Goal: Transaction & Acquisition: Purchase product/service

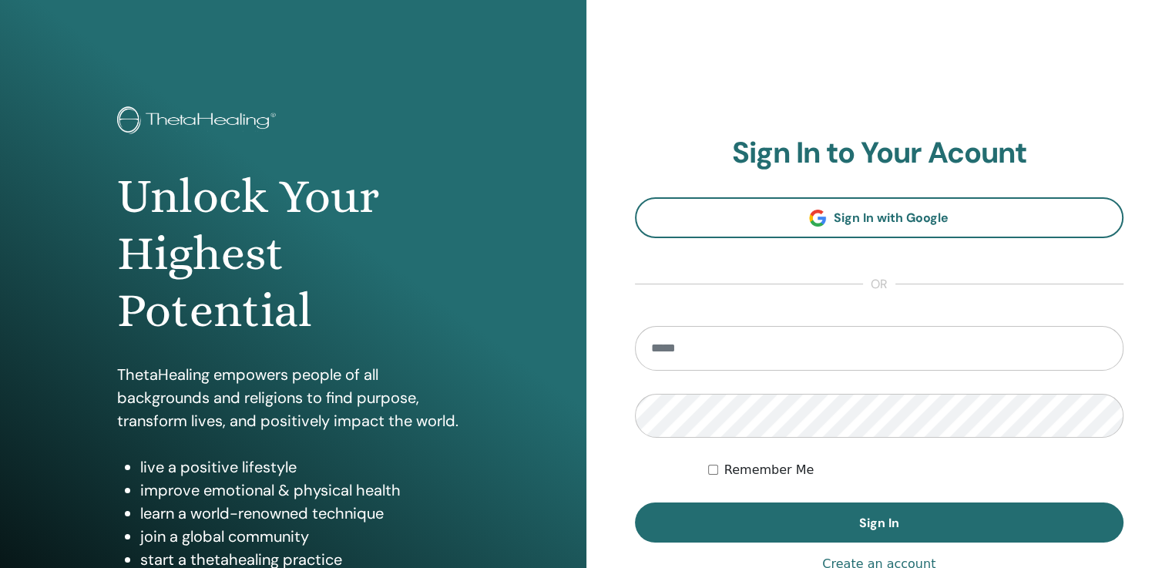
type input "**********"
click at [692, 519] on button "Sign In" at bounding box center [879, 522] width 489 height 40
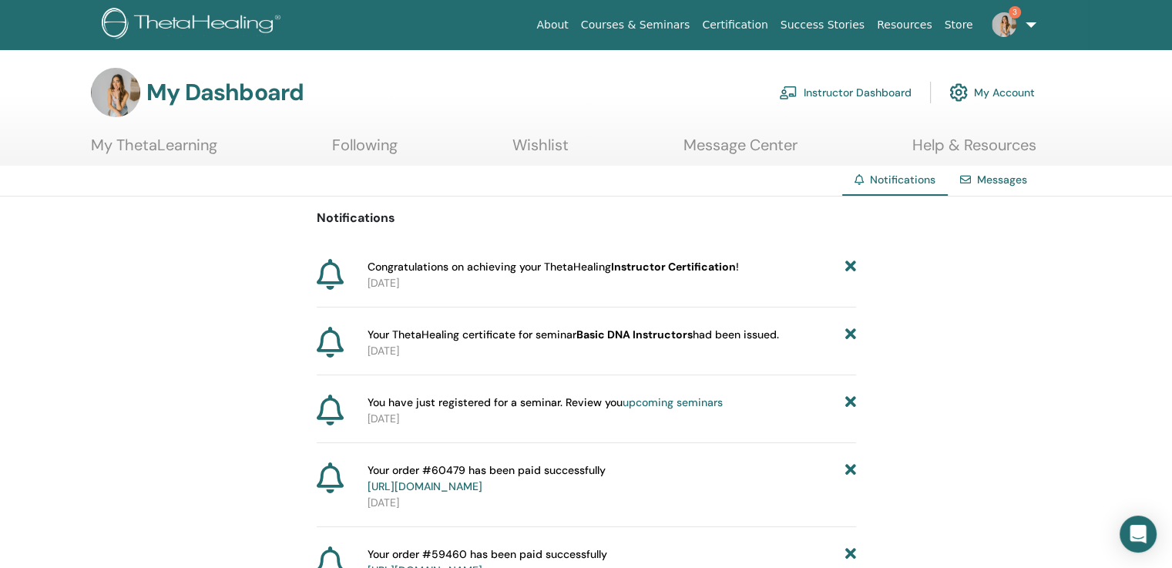
click at [872, 91] on link "Instructor Dashboard" at bounding box center [845, 93] width 133 height 34
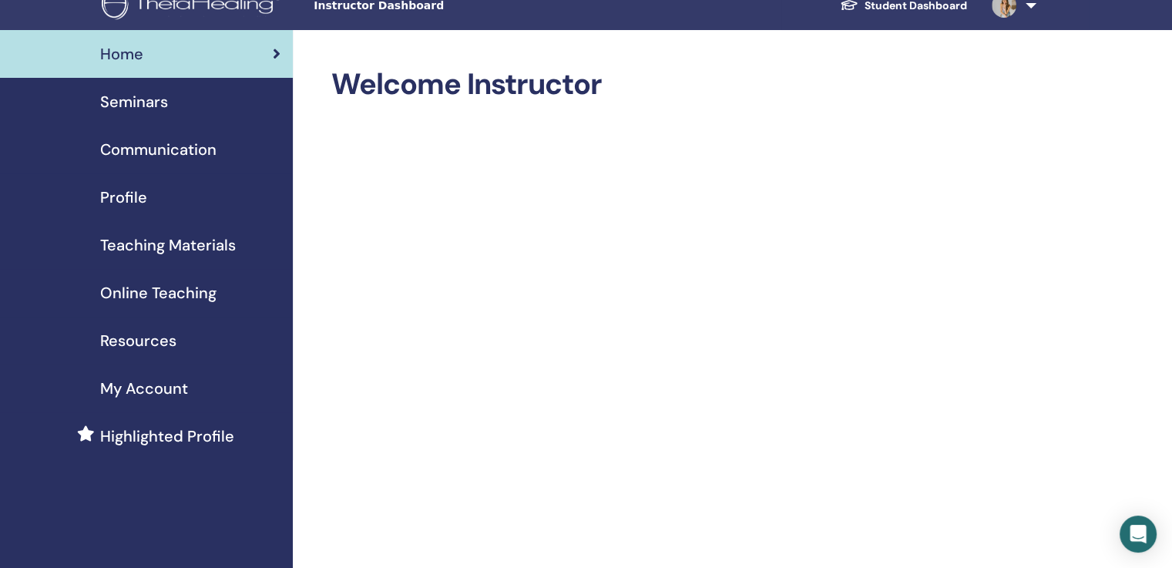
scroll to position [3, 0]
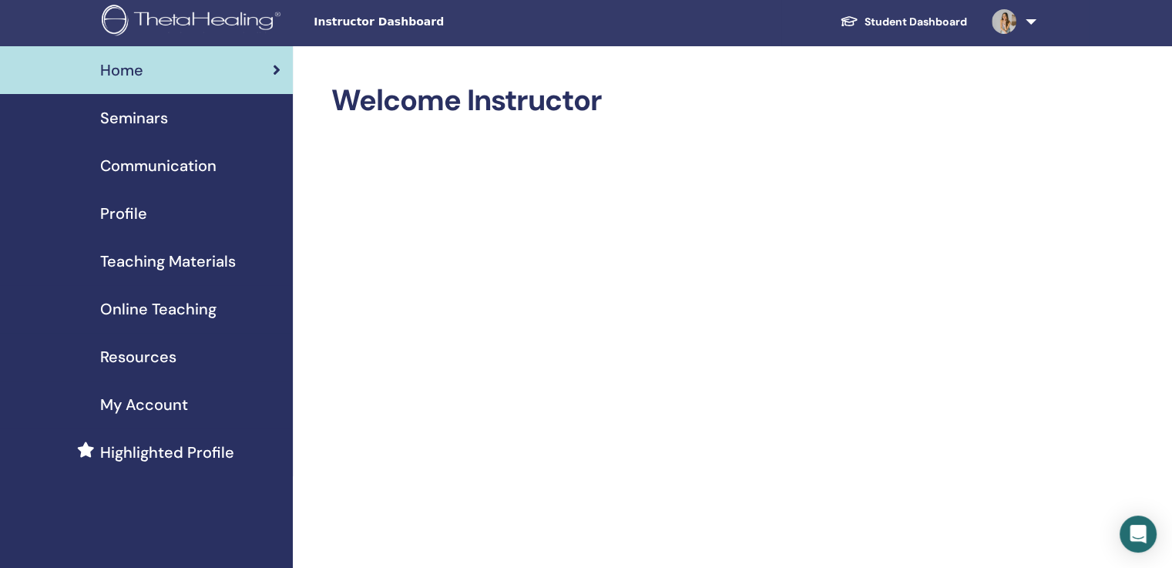
click at [1032, 22] on link at bounding box center [1010, 21] width 63 height 49
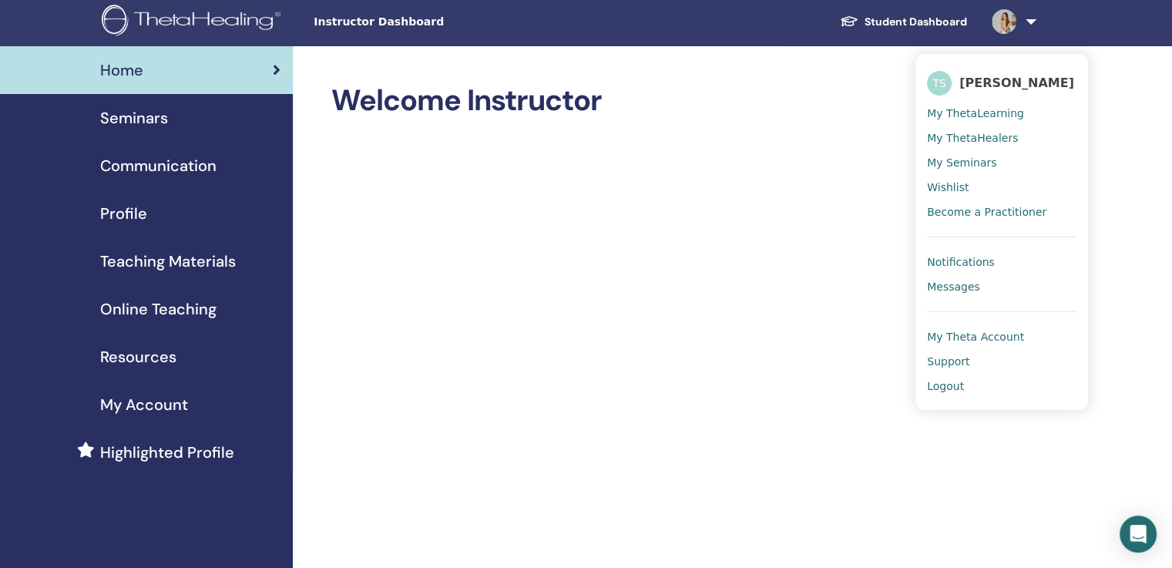
click at [954, 112] on span "My ThetaLearning" at bounding box center [975, 113] width 97 height 14
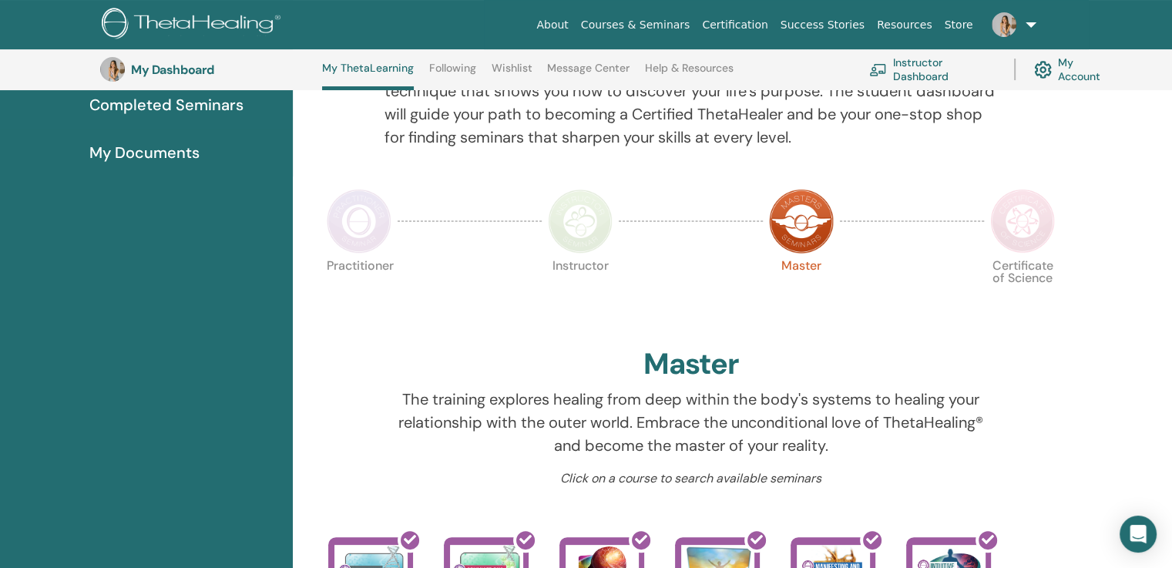
scroll to position [225, 0]
click at [1020, 221] on img at bounding box center [1022, 221] width 65 height 65
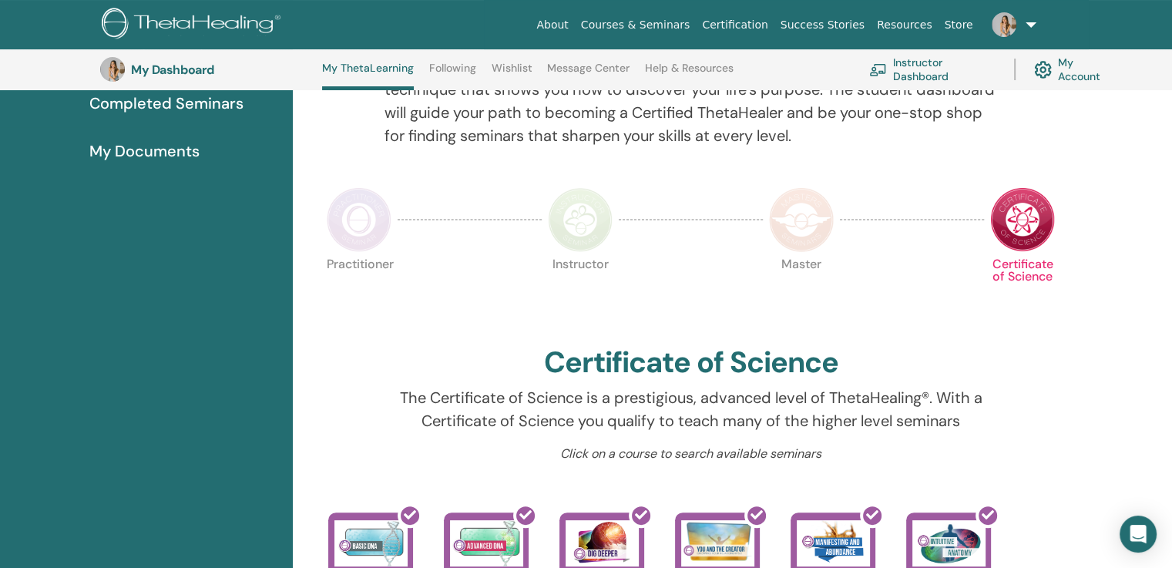
scroll to position [176, 0]
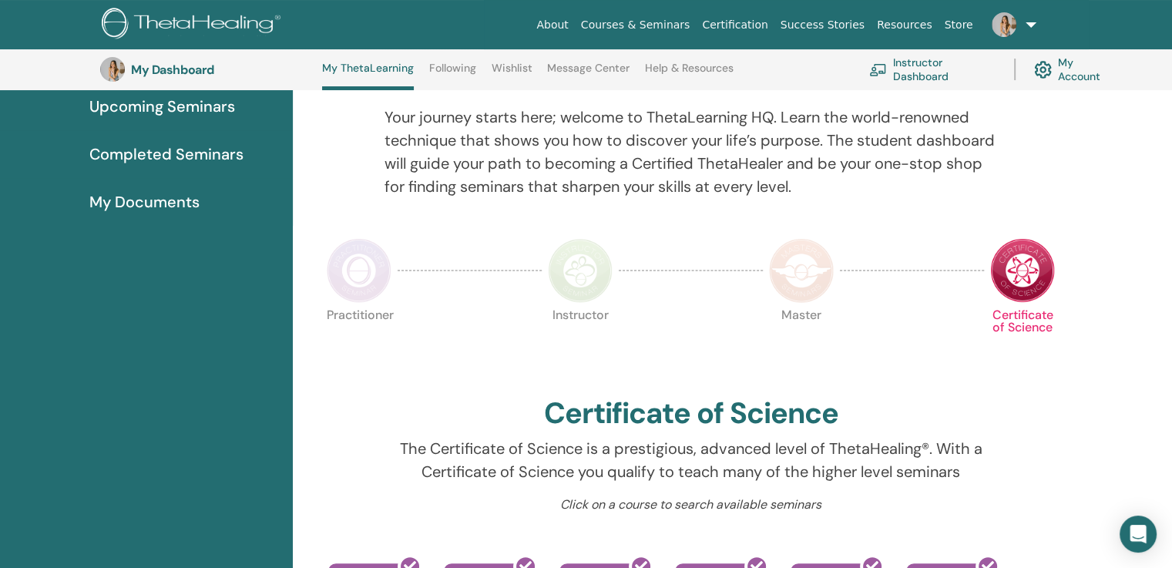
click at [791, 285] on img at bounding box center [801, 270] width 65 height 65
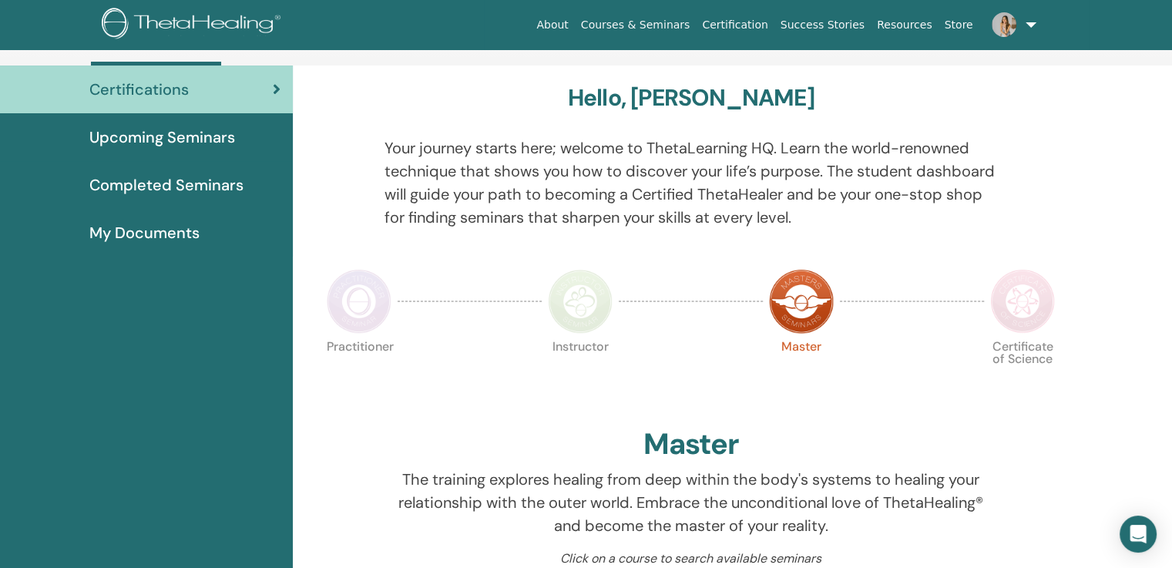
scroll to position [105, 0]
click at [585, 291] on img at bounding box center [580, 300] width 65 height 65
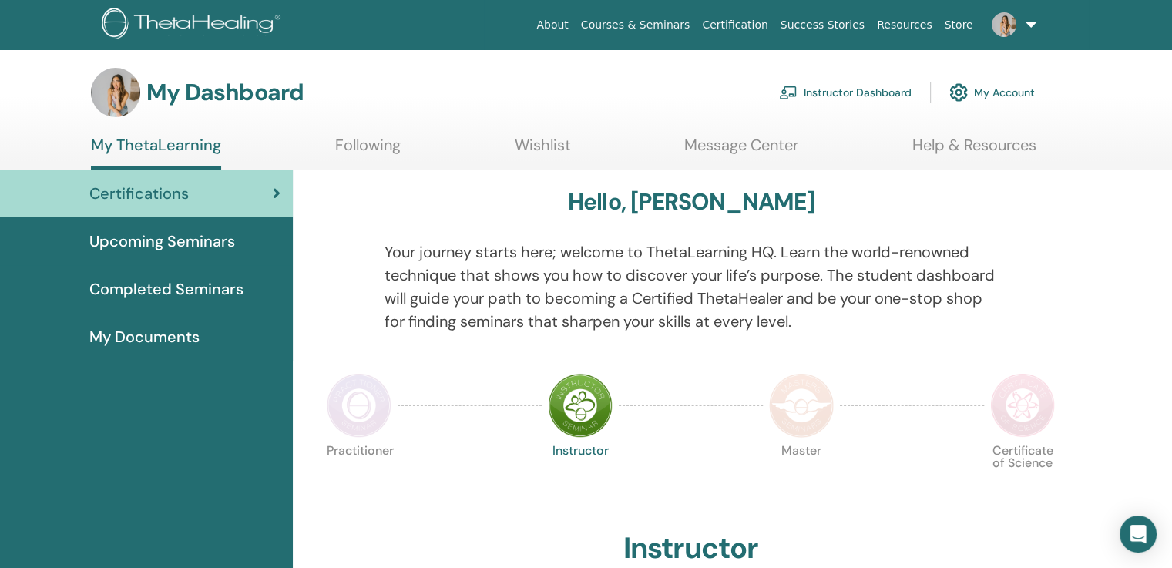
click at [375, 144] on link "Following" at bounding box center [368, 151] width 66 height 30
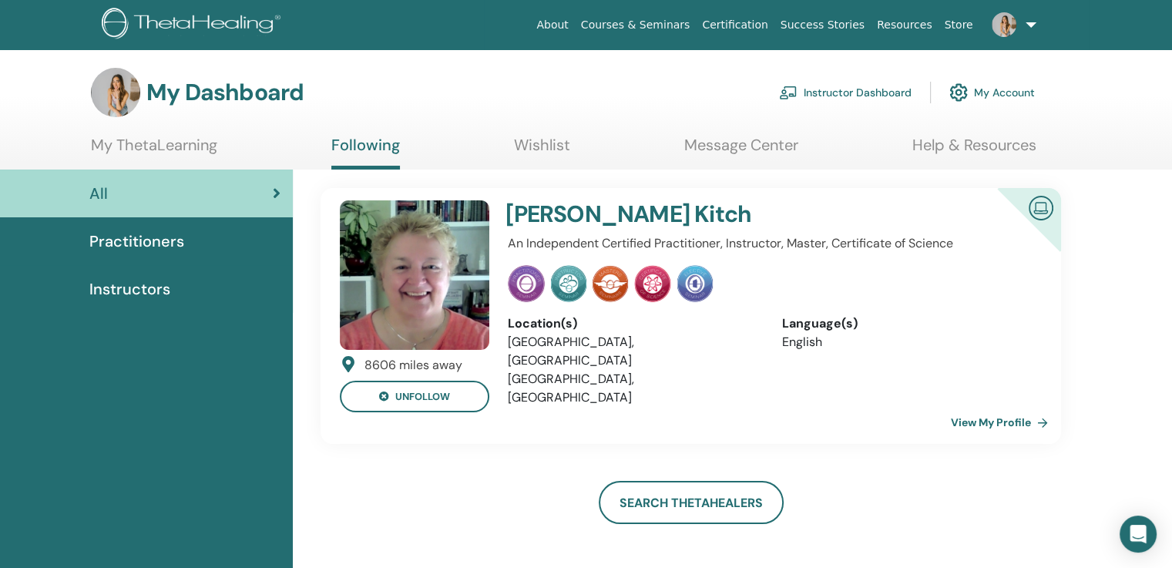
click at [758, 143] on link "Message Center" at bounding box center [741, 151] width 114 height 30
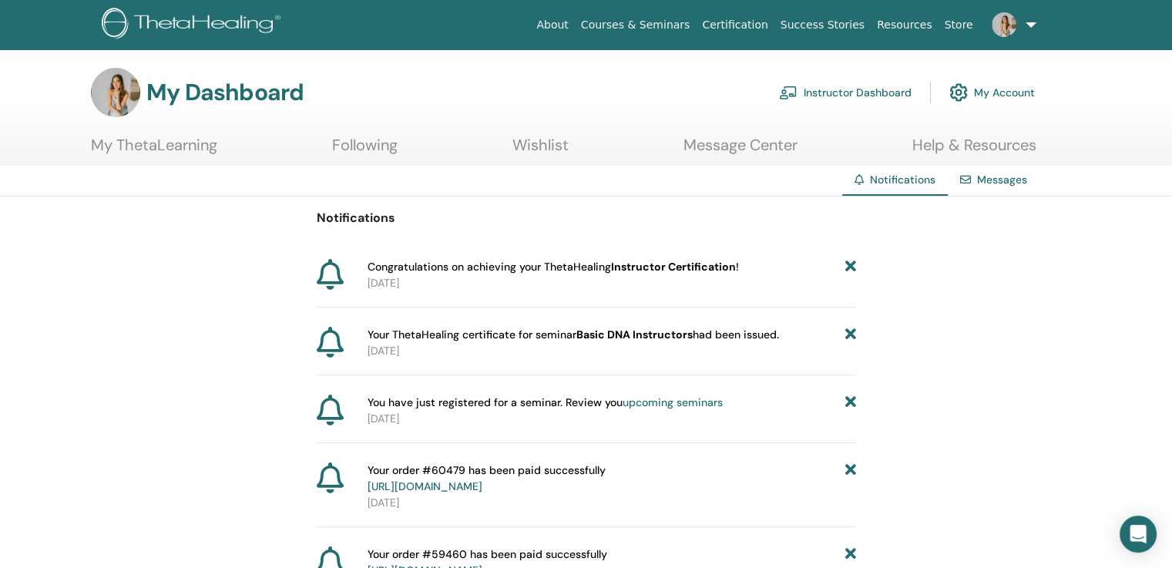
click at [889, 92] on link "Instructor Dashboard" at bounding box center [845, 93] width 133 height 34
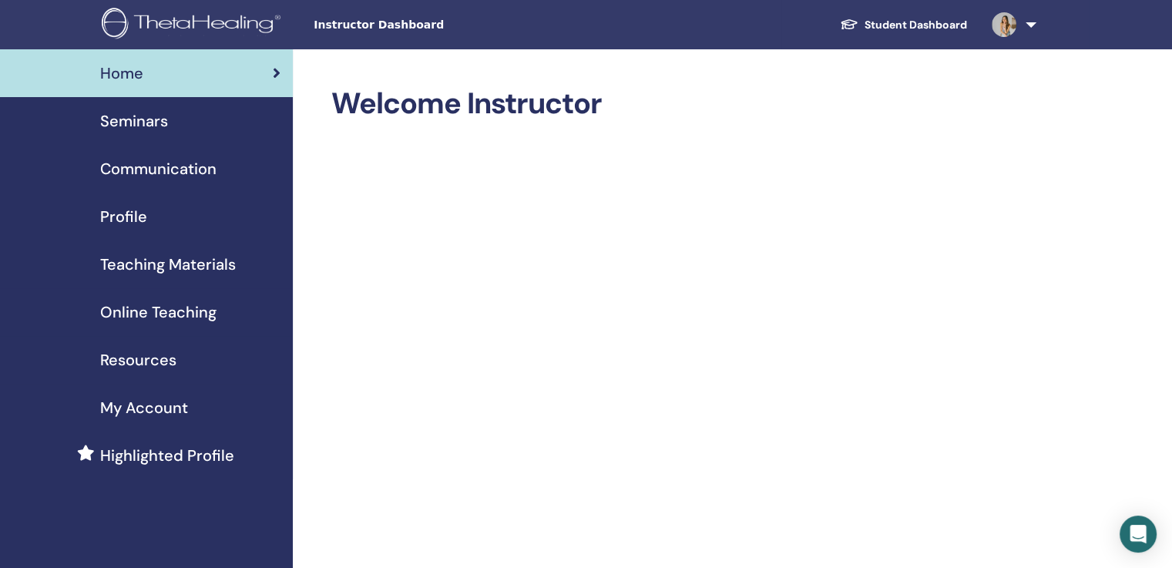
click at [126, 212] on span "Profile" at bounding box center [123, 216] width 47 height 23
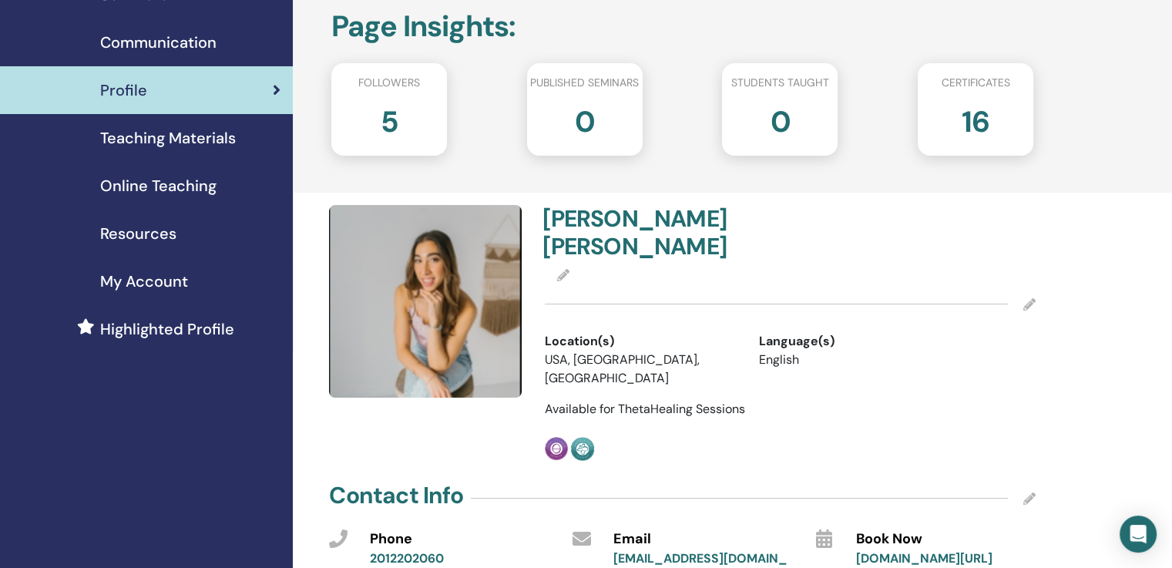
scroll to position [126, 0]
click at [177, 137] on span "Teaching Materials" at bounding box center [168, 138] width 136 height 23
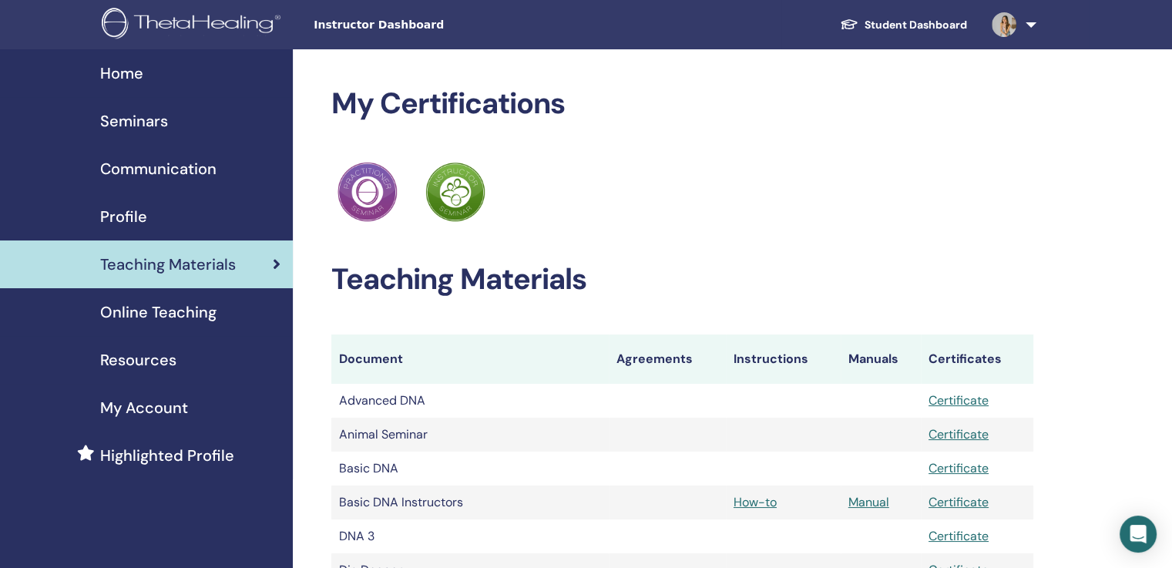
click at [149, 403] on span "My Account" at bounding box center [144, 407] width 88 height 23
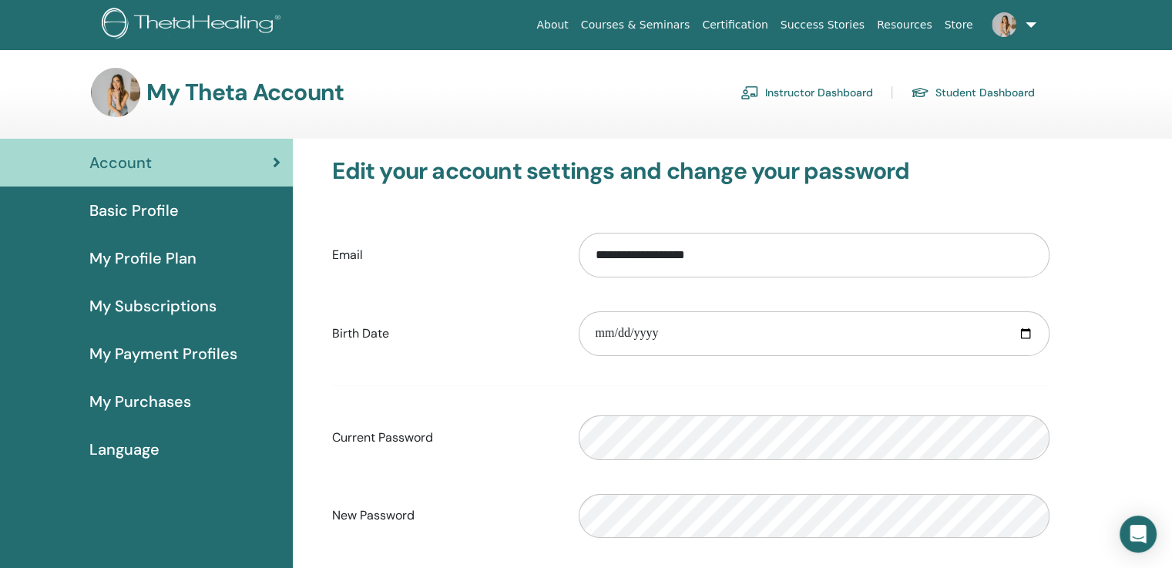
click at [139, 210] on span "Basic Profile" at bounding box center [133, 210] width 89 height 23
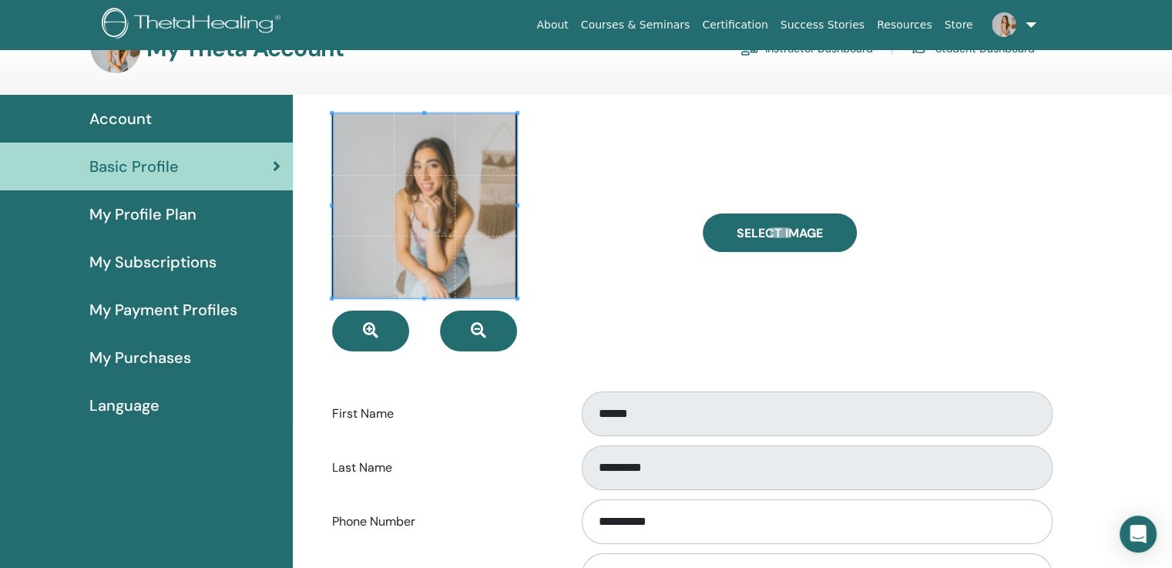
scroll to position [39, 0]
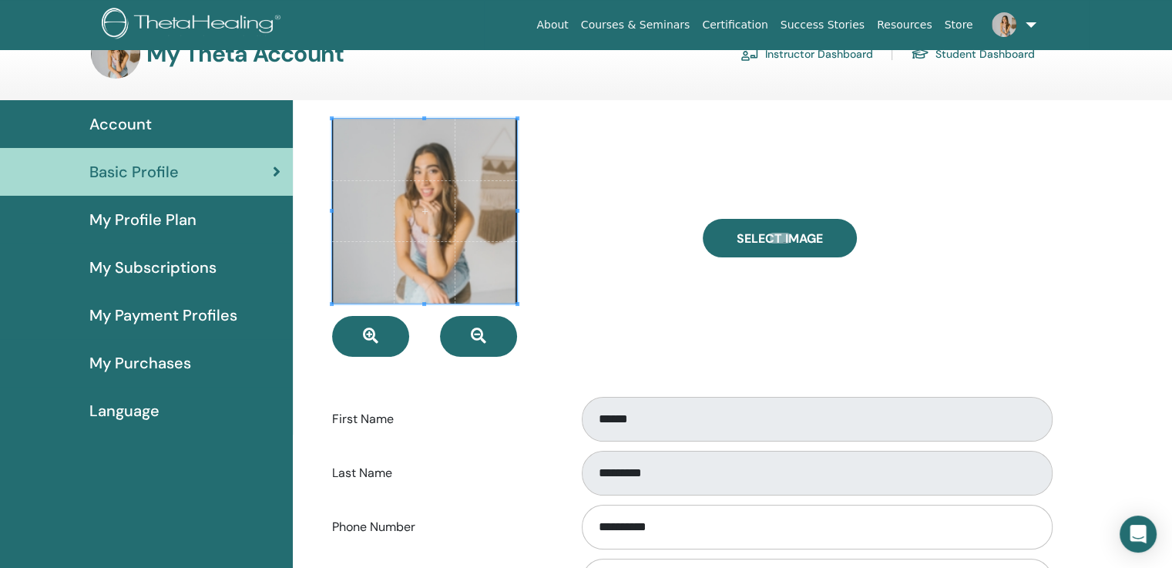
click at [765, 240] on span "Select Image" at bounding box center [780, 238] width 86 height 16
click at [770, 240] on input "Select Image" at bounding box center [780, 238] width 20 height 11
type input "**********"
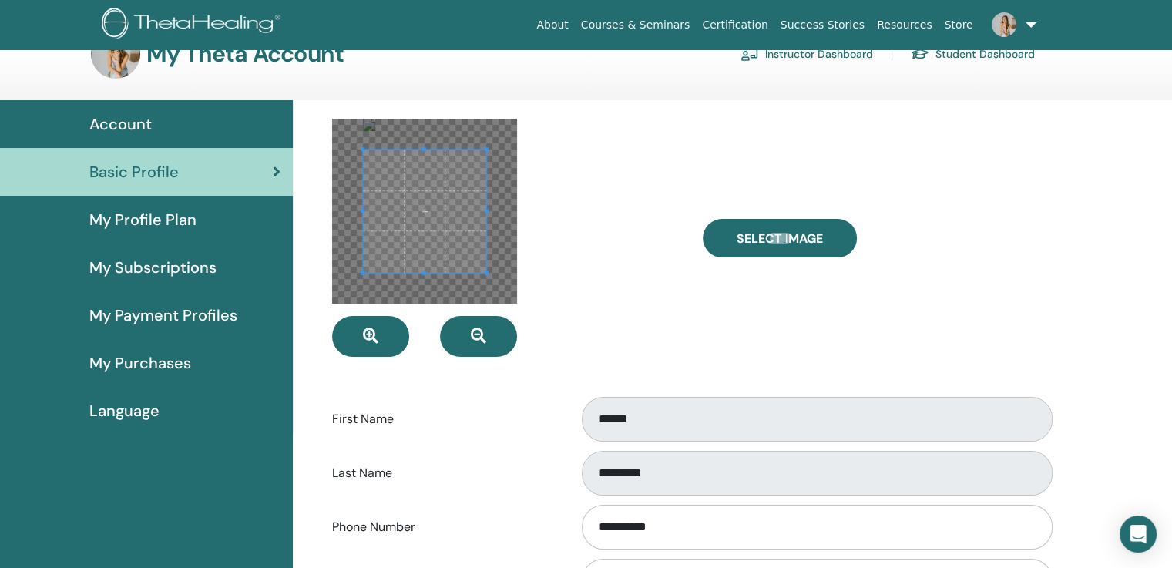
click at [371, 341] on icon "button" at bounding box center [370, 335] width 15 height 15
click at [813, 238] on span "Select Image" at bounding box center [780, 238] width 86 height 16
click at [790, 238] on input "Select Image" at bounding box center [780, 238] width 20 height 11
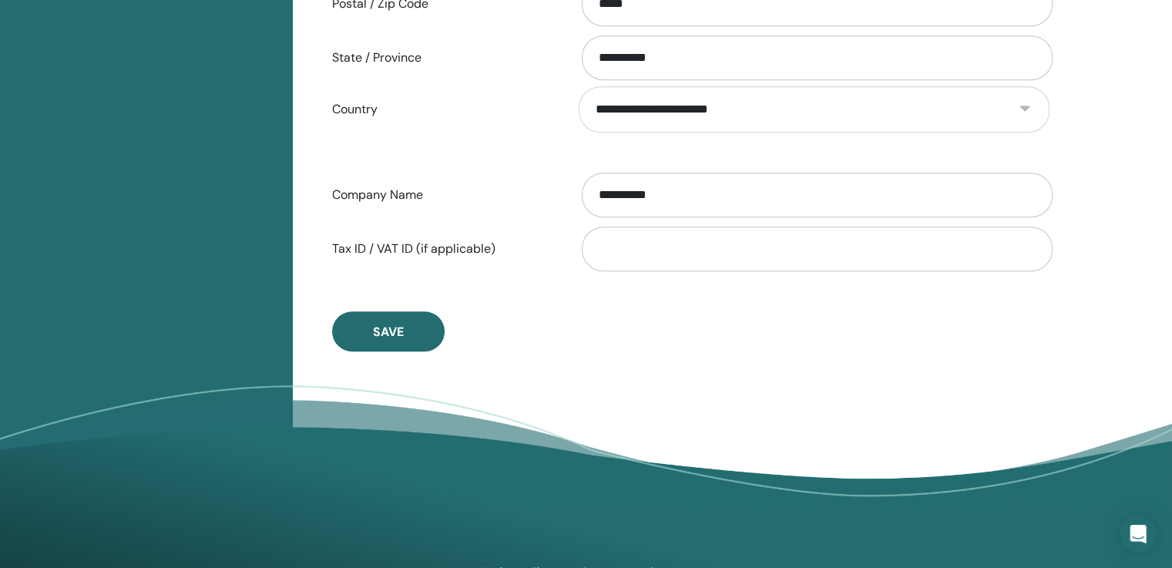
scroll to position [758, 0]
click at [395, 327] on span "Save" at bounding box center [388, 331] width 31 height 16
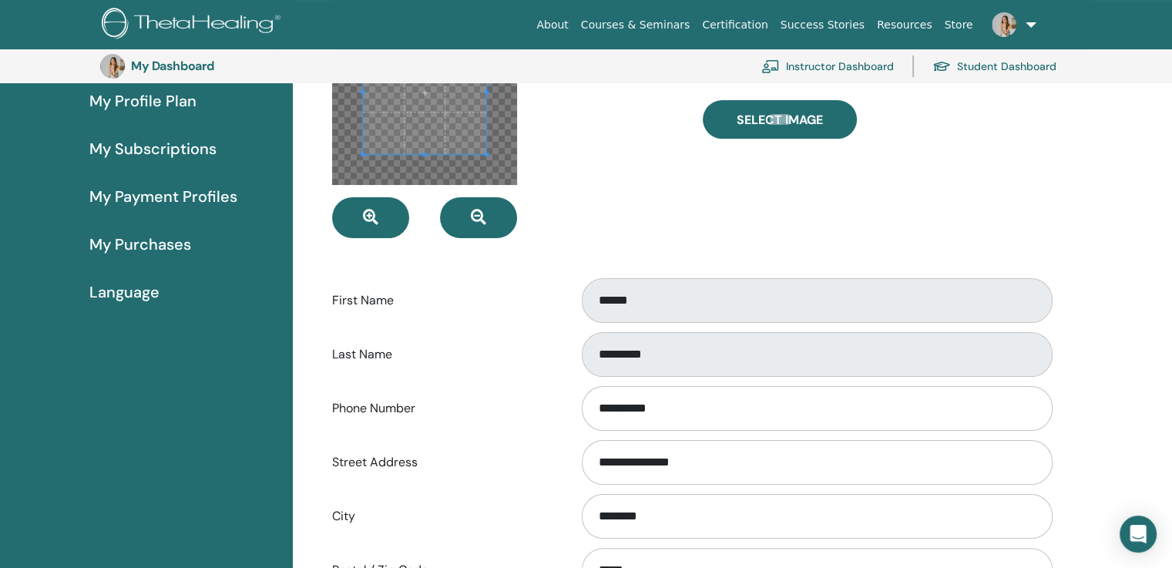
scroll to position [0, 0]
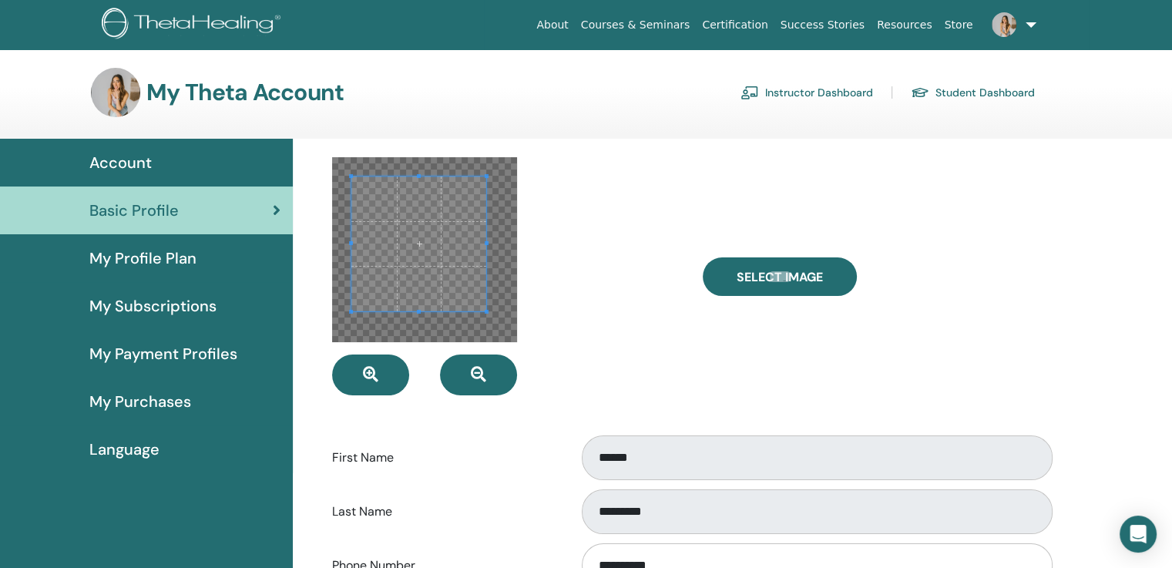
click at [351, 175] on span at bounding box center [351, 176] width 4 height 4
click at [497, 325] on span at bounding box center [498, 323] width 4 height 4
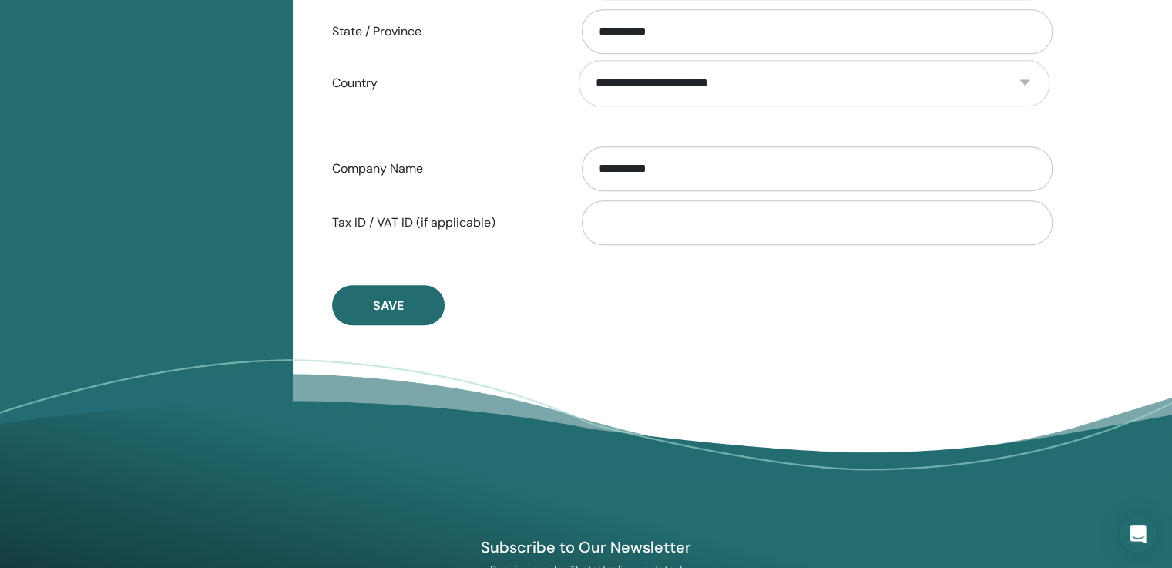
scroll to position [786, 0]
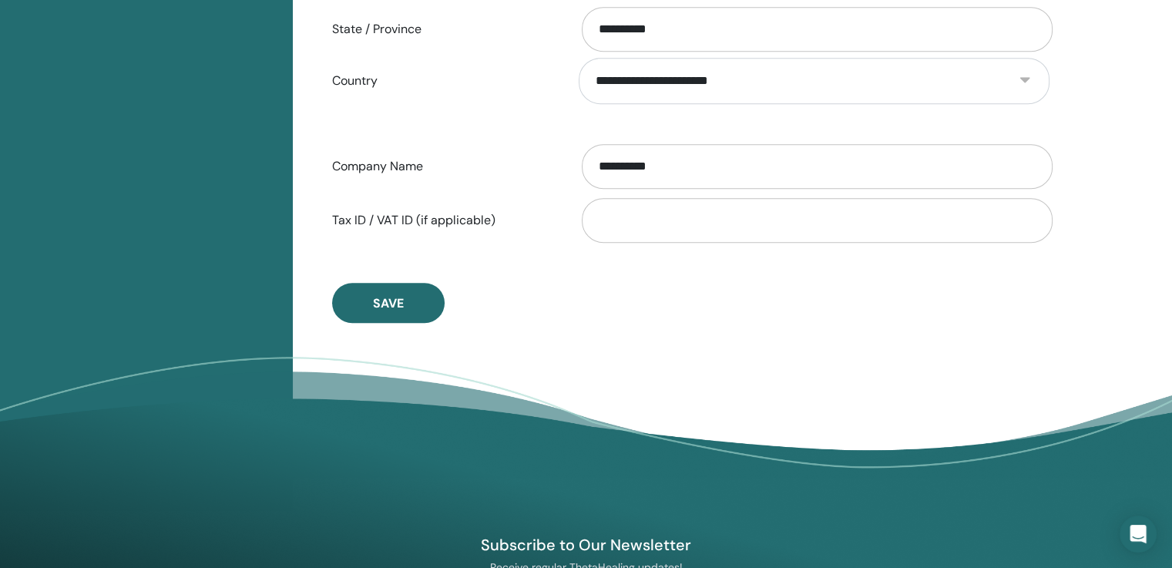
click at [410, 301] on button "Save" at bounding box center [388, 303] width 113 height 40
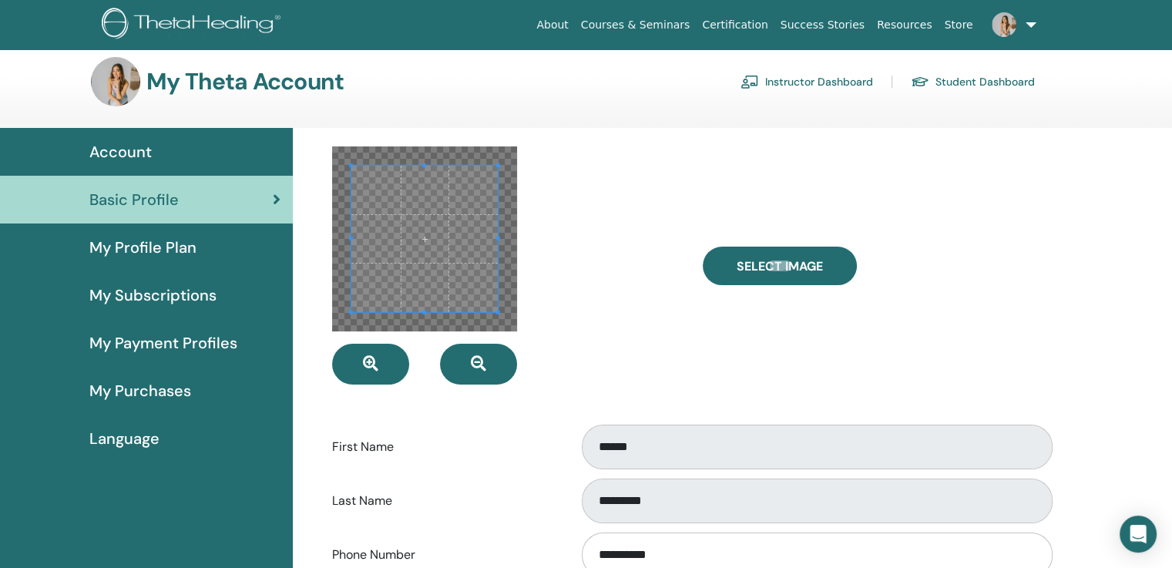
scroll to position [5, 0]
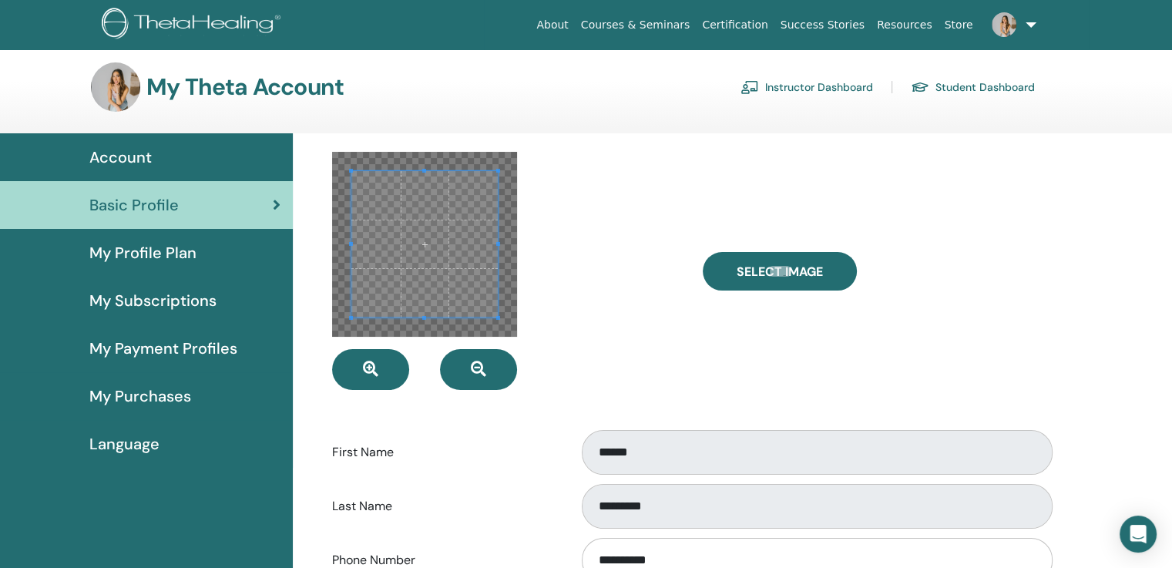
click at [781, 270] on span "Select Image" at bounding box center [780, 272] width 86 height 16
click at [781, 270] on input "Select Image" at bounding box center [780, 271] width 20 height 11
type input "**********"
click at [390, 367] on button "button" at bounding box center [370, 369] width 77 height 41
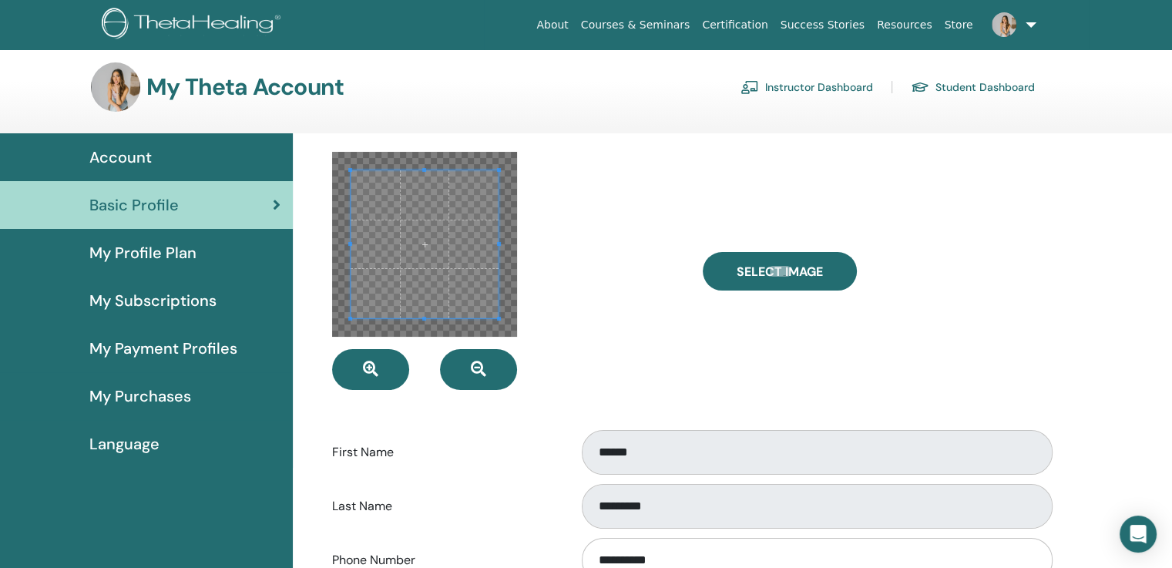
click at [390, 367] on button "button" at bounding box center [370, 369] width 77 height 41
click at [448, 203] on span at bounding box center [426, 236] width 148 height 148
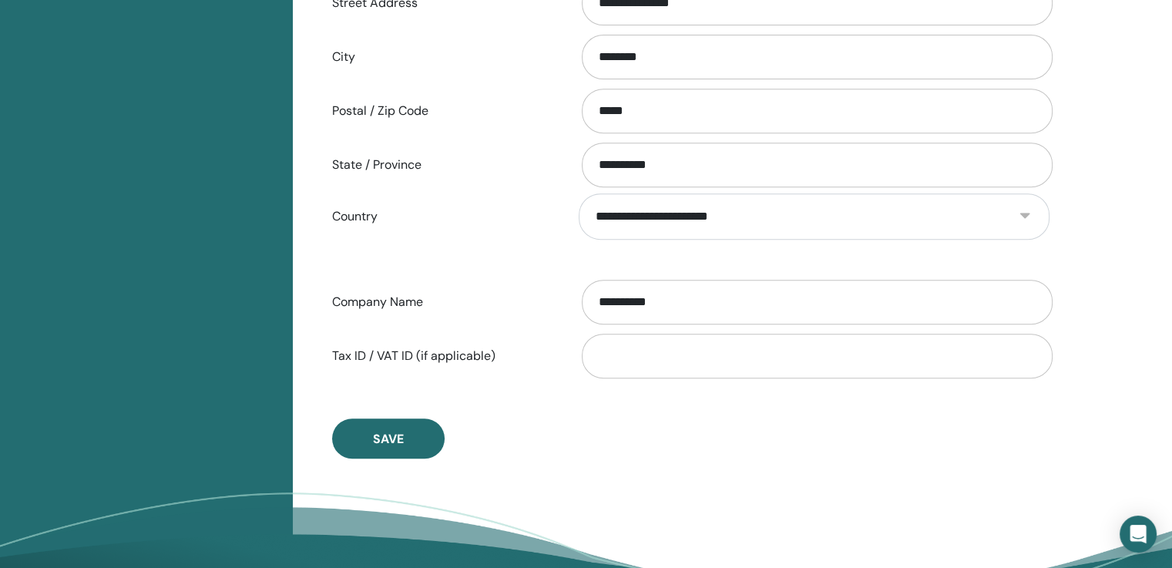
scroll to position [650, 0]
click at [413, 437] on button "Save" at bounding box center [388, 438] width 113 height 40
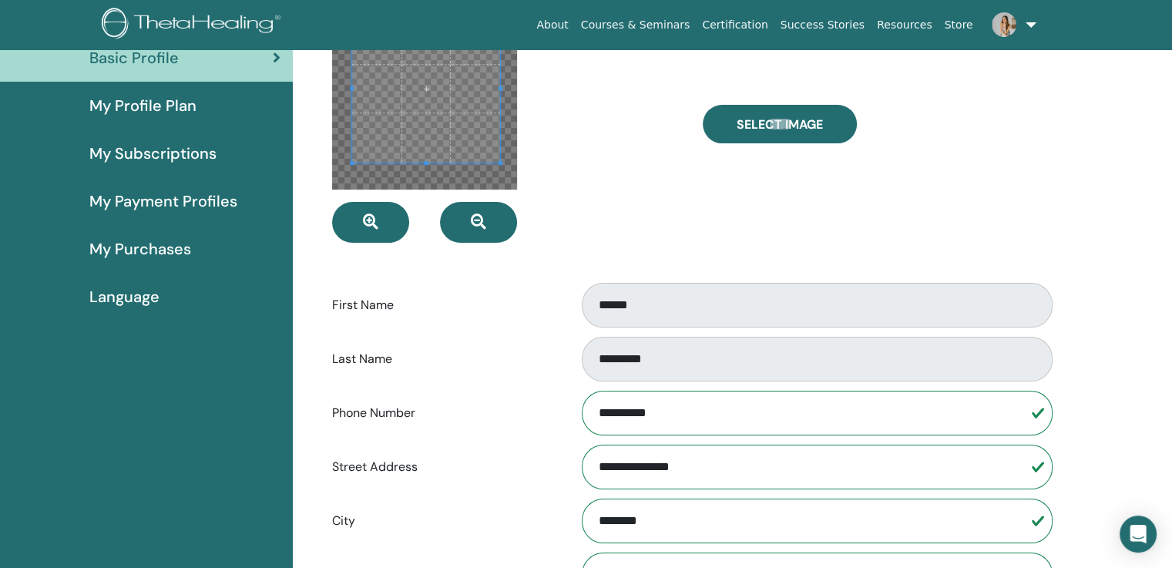
scroll to position [0, 0]
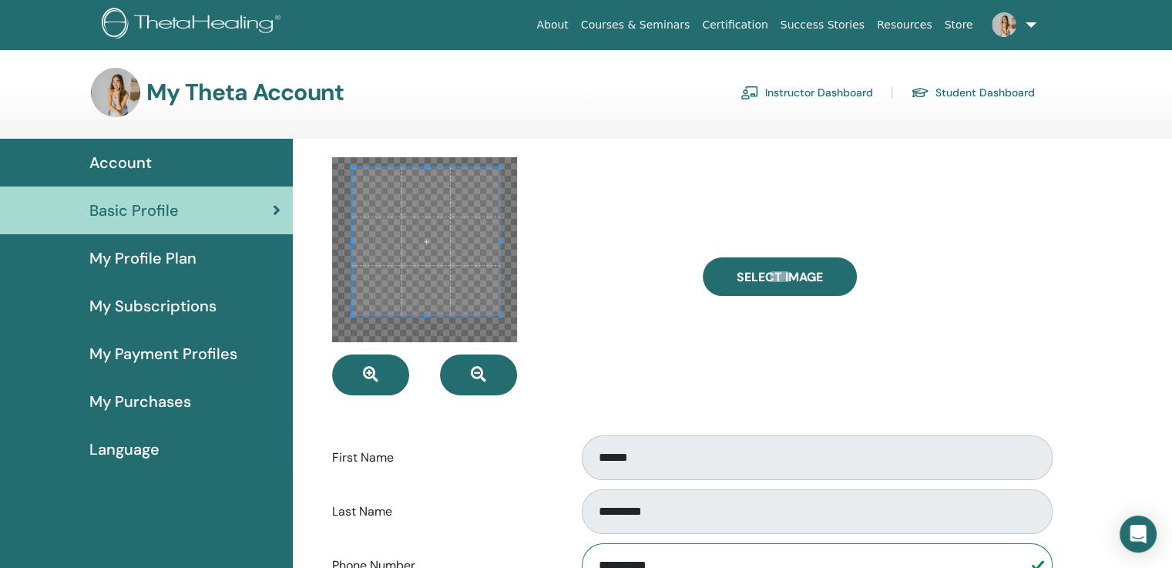
click at [134, 158] on span "Account" at bounding box center [120, 162] width 62 height 23
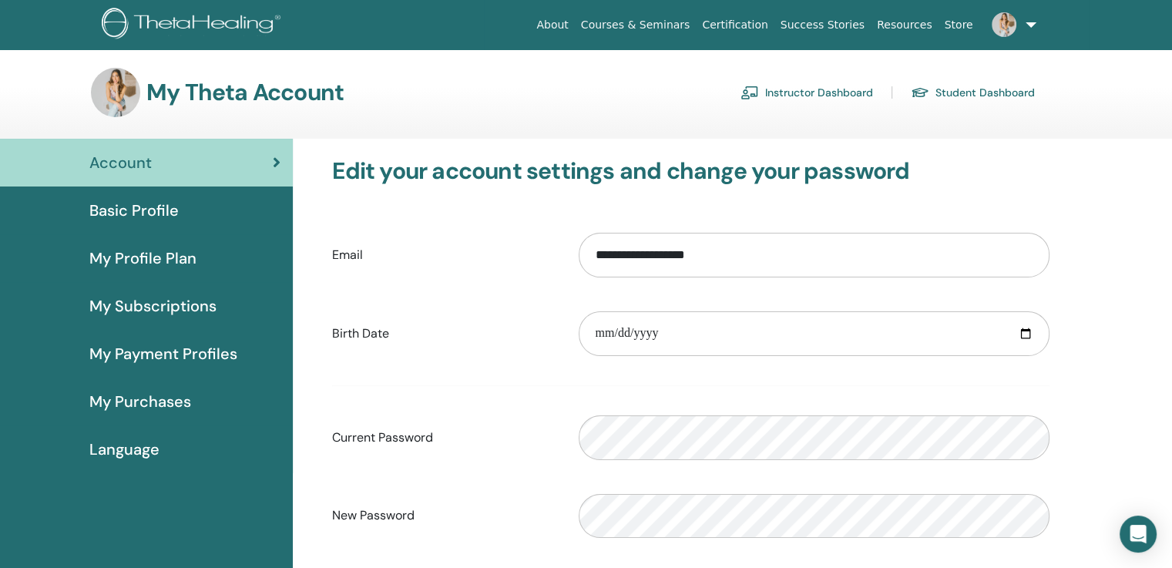
click at [814, 92] on link "Instructor Dashboard" at bounding box center [807, 92] width 133 height 25
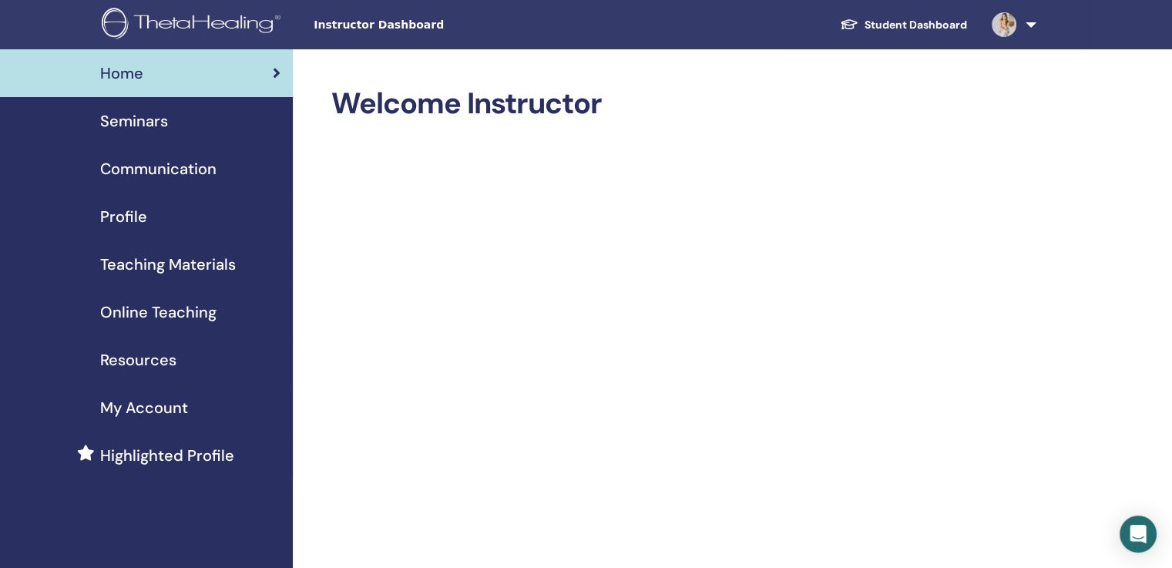
click at [144, 124] on span "Seminars" at bounding box center [134, 120] width 68 height 23
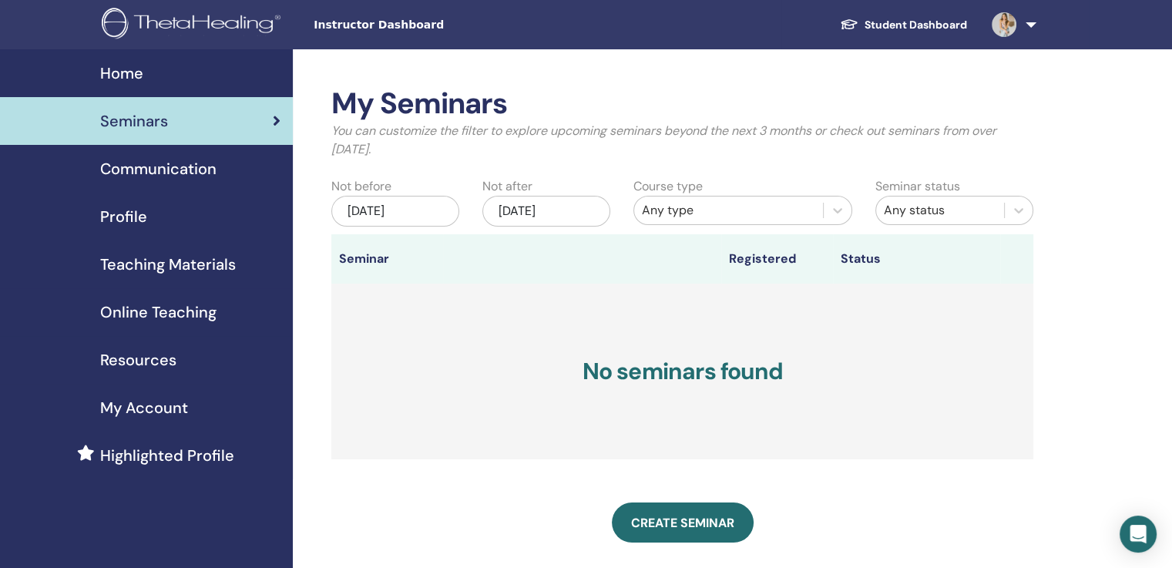
click at [166, 314] on span "Online Teaching" at bounding box center [158, 312] width 116 height 23
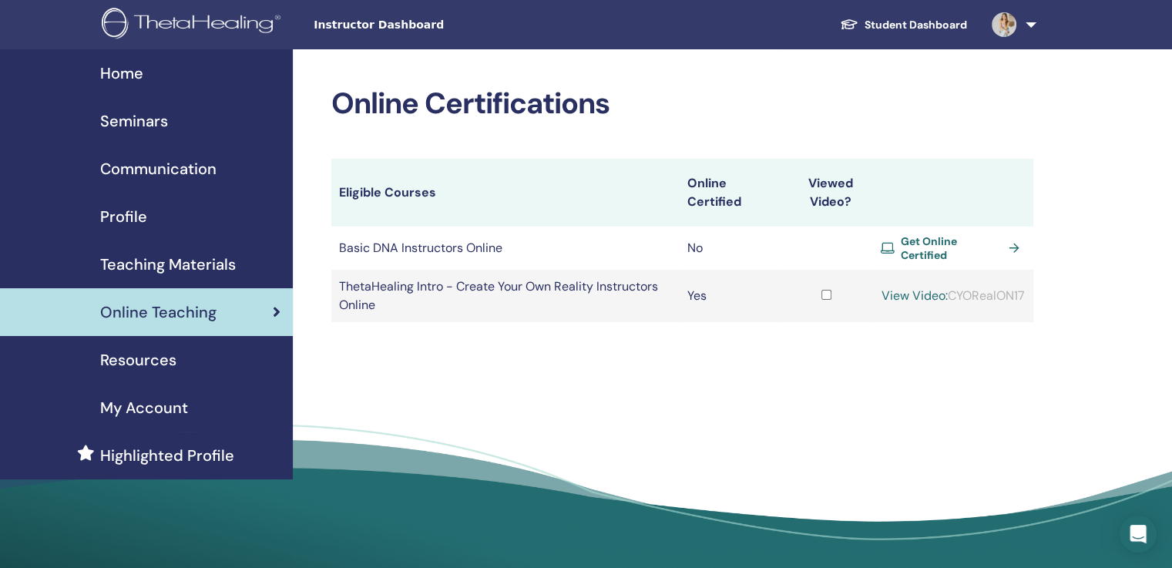
click at [919, 250] on span "Get Online Certified" at bounding box center [952, 248] width 102 height 28
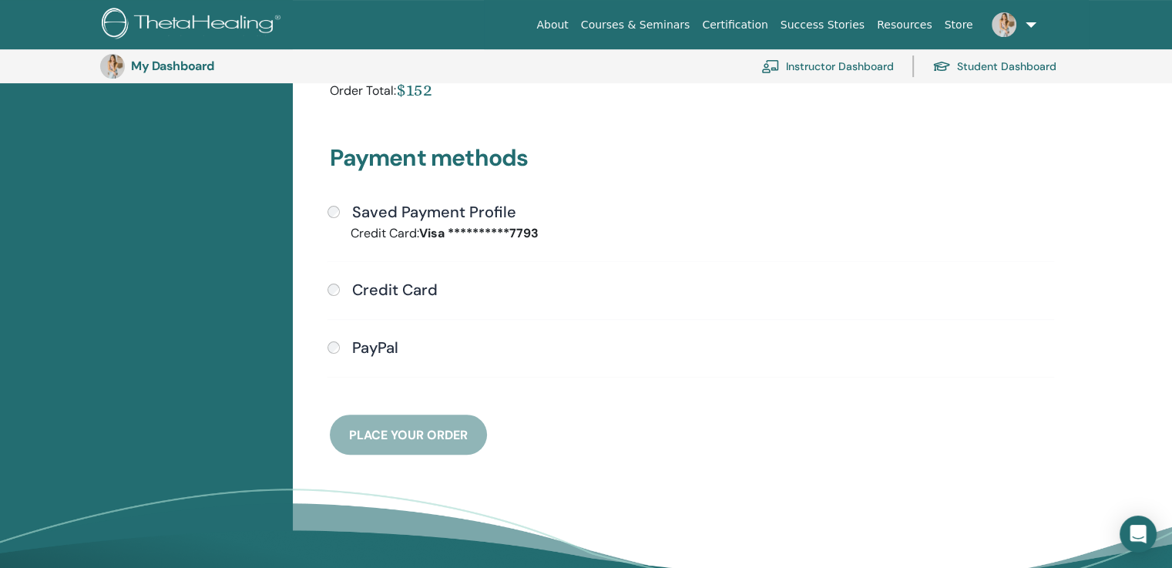
scroll to position [339, 0]
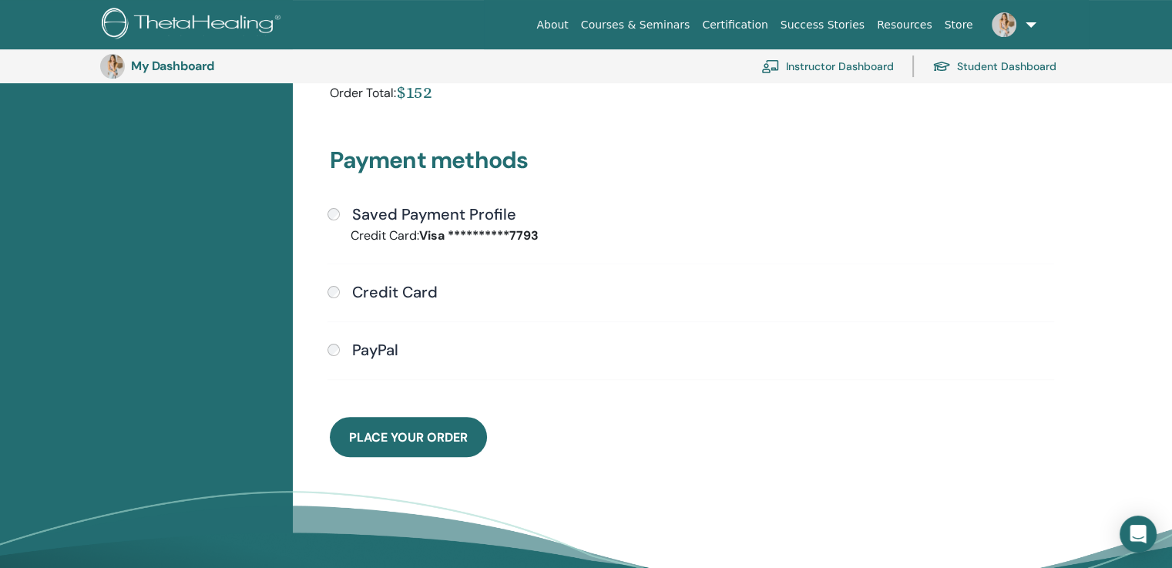
click at [425, 439] on span "Place Your Order" at bounding box center [408, 437] width 119 height 16
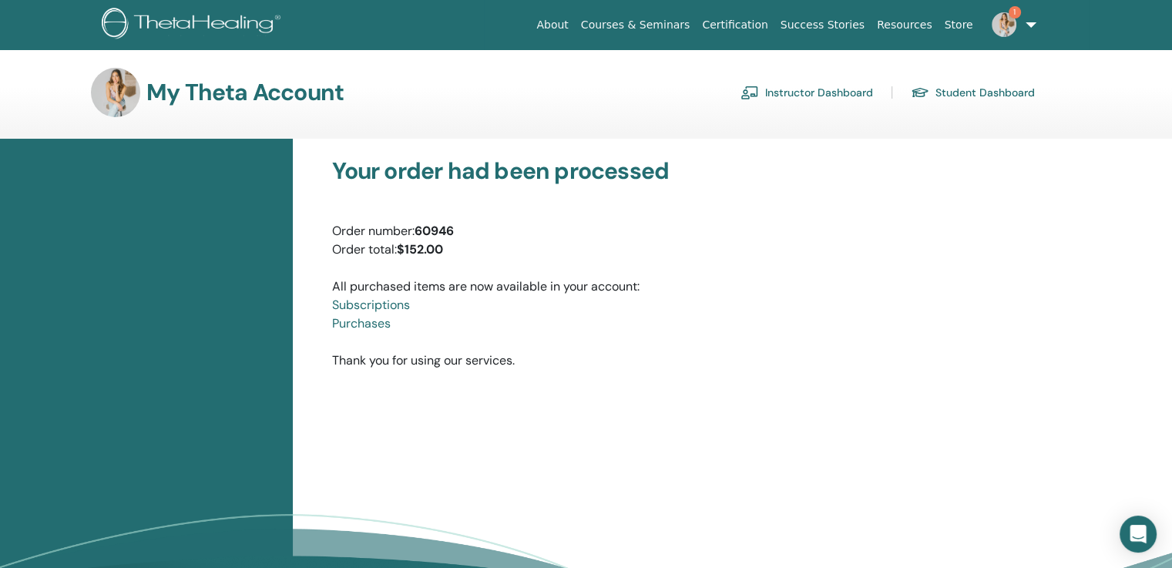
click at [353, 324] on link "Purchases" at bounding box center [361, 323] width 59 height 16
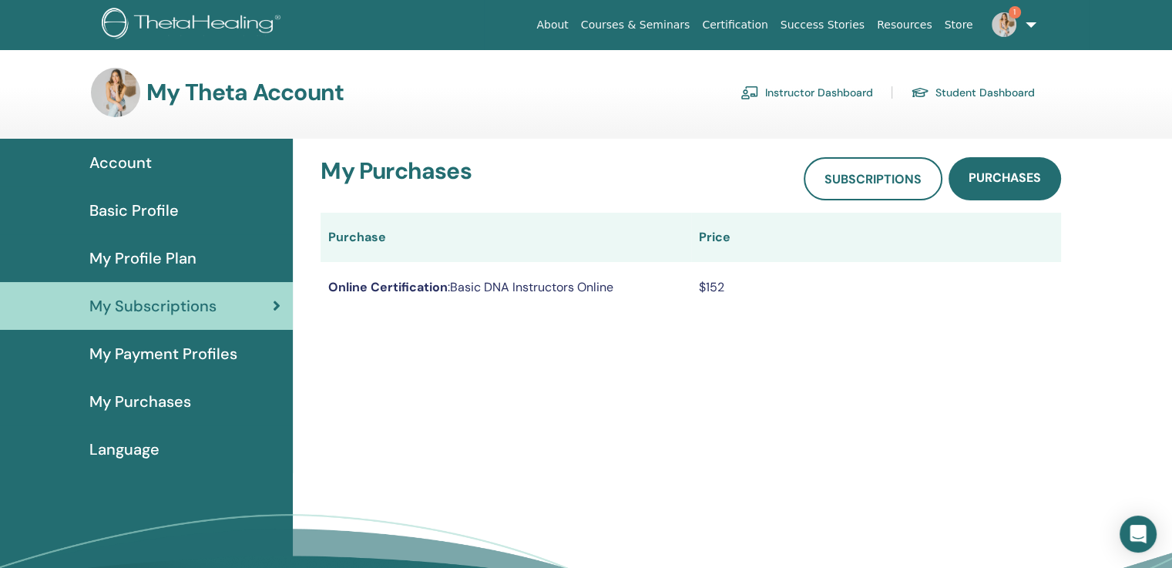
click at [821, 90] on link "Instructor Dashboard" at bounding box center [807, 92] width 133 height 25
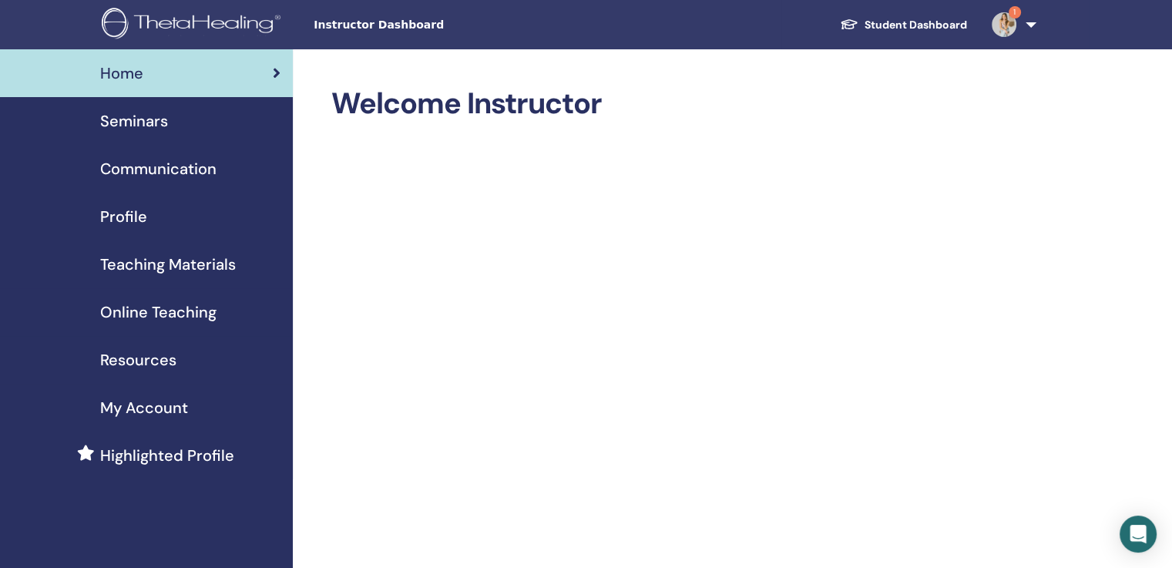
click at [1024, 26] on link "1" at bounding box center [1010, 24] width 63 height 49
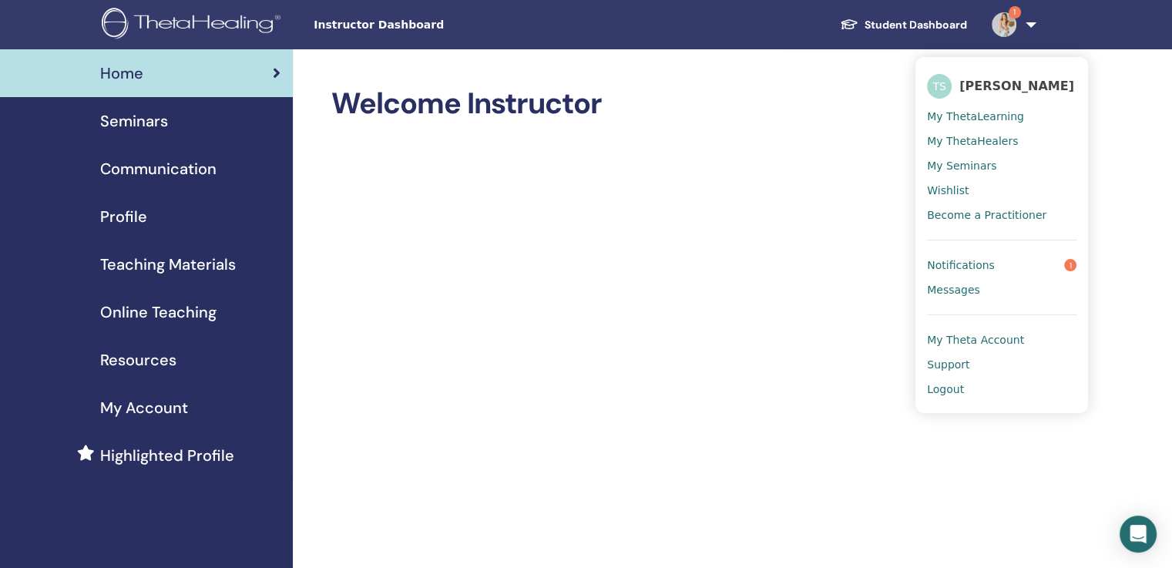
click at [952, 262] on span "Notifications" at bounding box center [961, 265] width 68 height 14
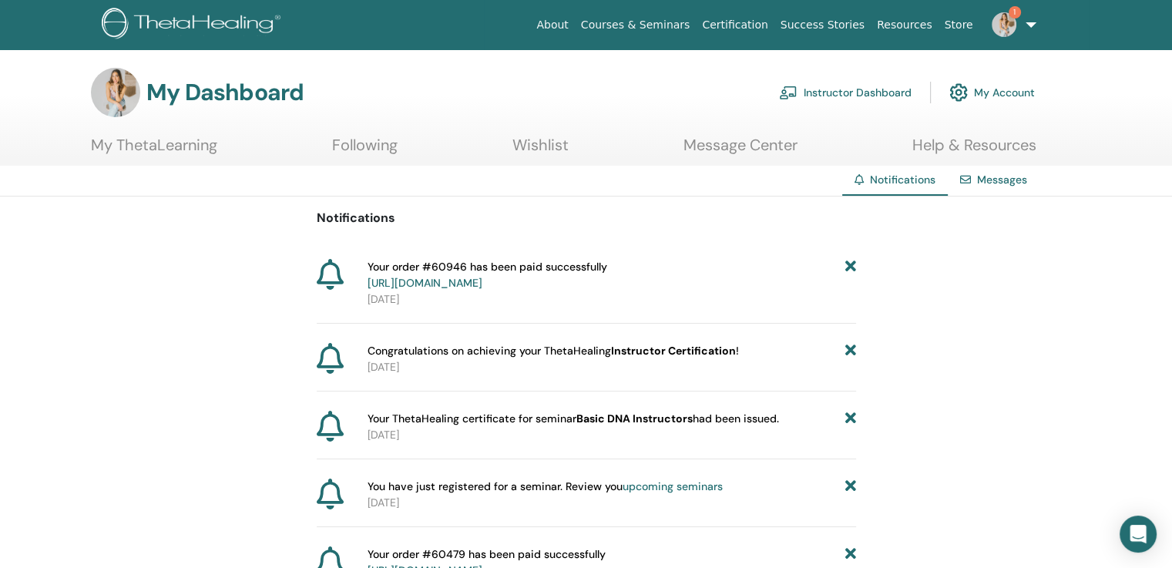
click at [828, 92] on link "Instructor Dashboard" at bounding box center [845, 93] width 133 height 34
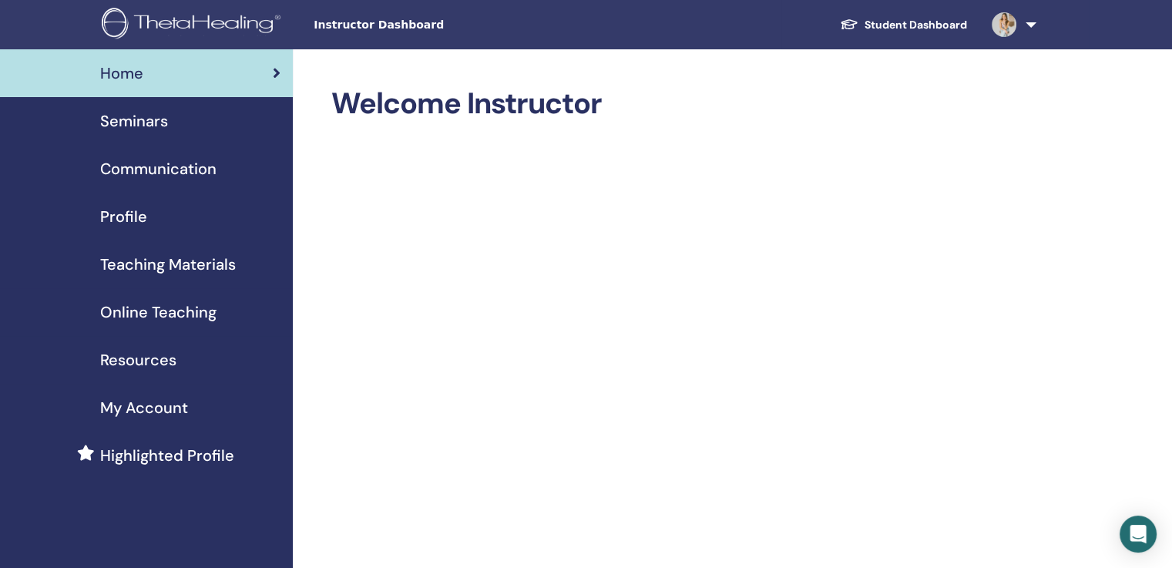
click at [159, 310] on span "Online Teaching" at bounding box center [158, 312] width 116 height 23
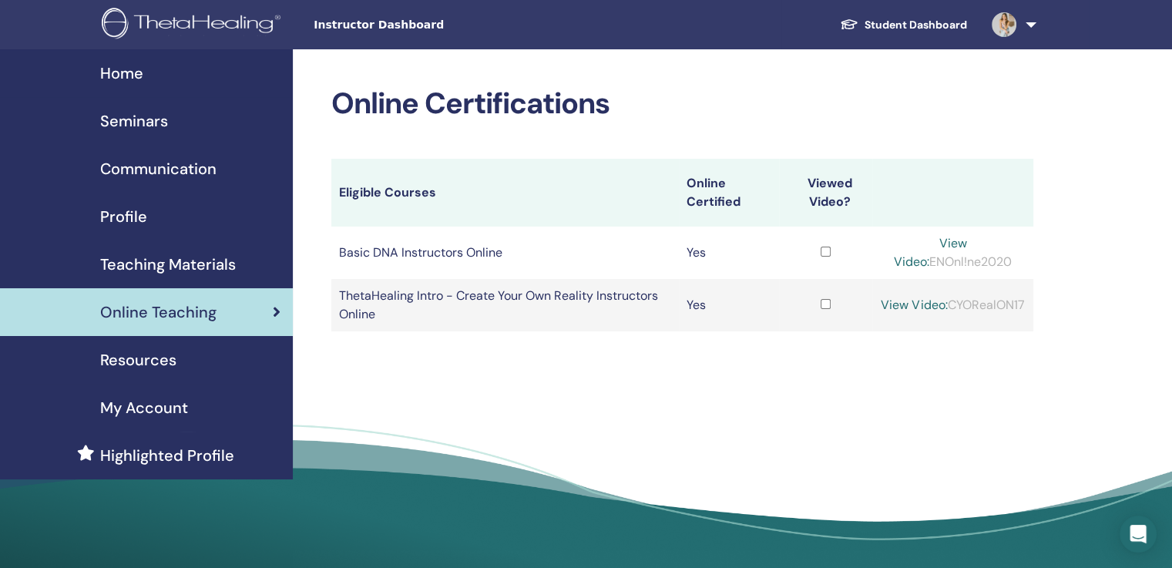
click at [141, 404] on span "My Account" at bounding box center [144, 407] width 88 height 23
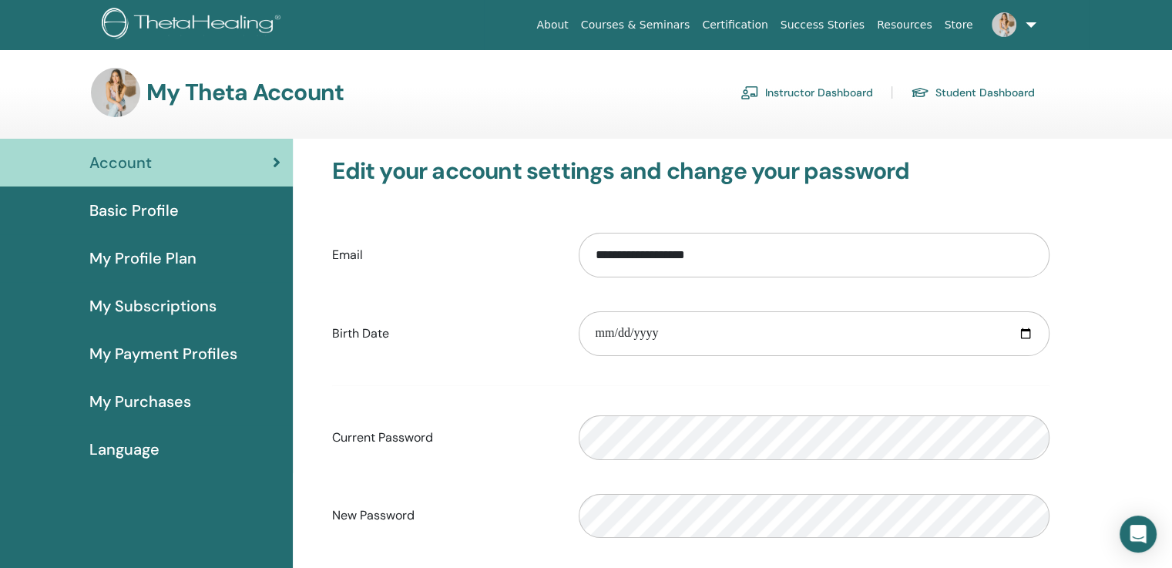
click at [140, 203] on span "Basic Profile" at bounding box center [133, 210] width 89 height 23
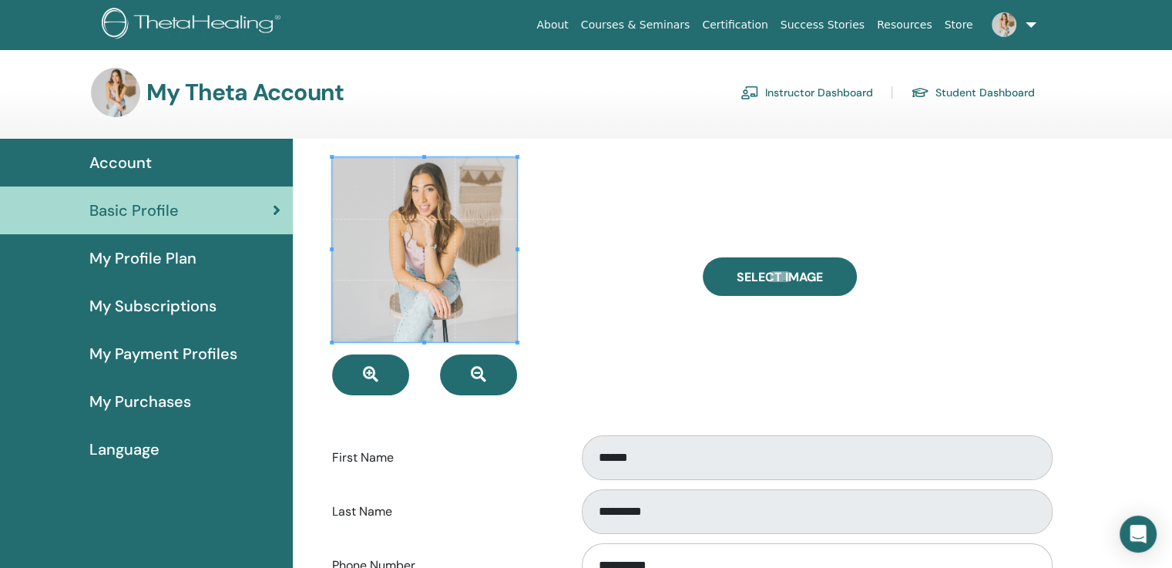
click at [119, 164] on span "Account" at bounding box center [120, 162] width 62 height 23
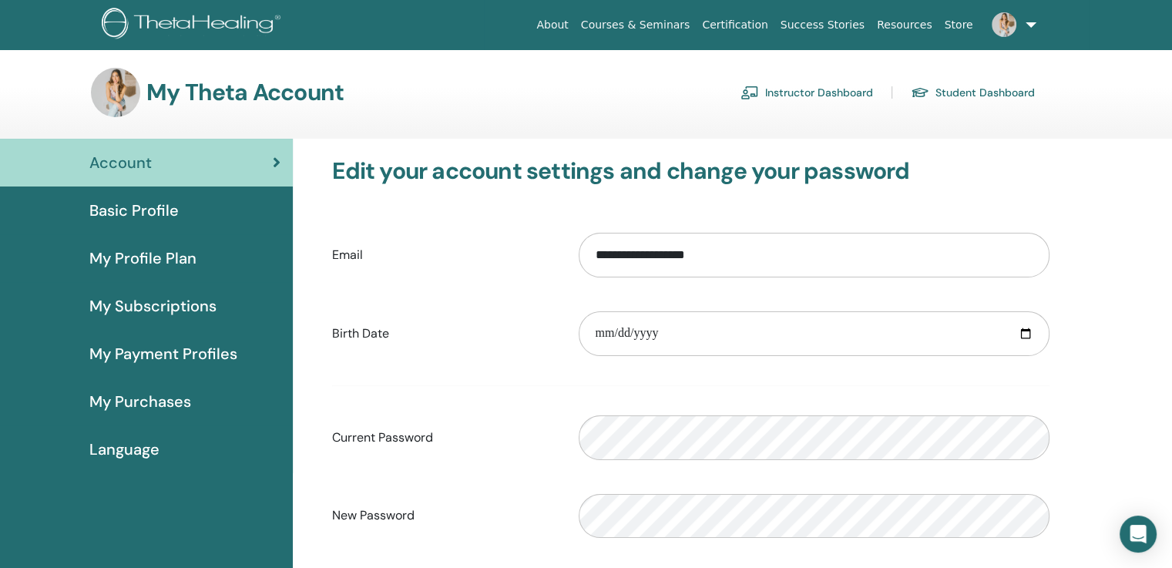
click at [177, 255] on span "My Profile Plan" at bounding box center [142, 258] width 107 height 23
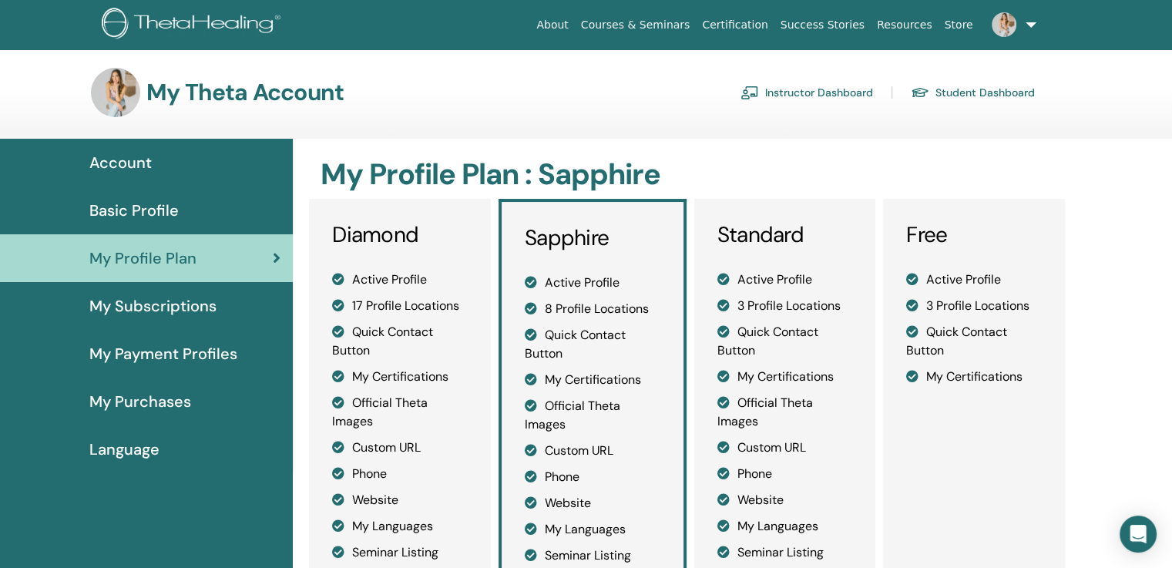
click at [773, 92] on link "Instructor Dashboard" at bounding box center [807, 92] width 133 height 25
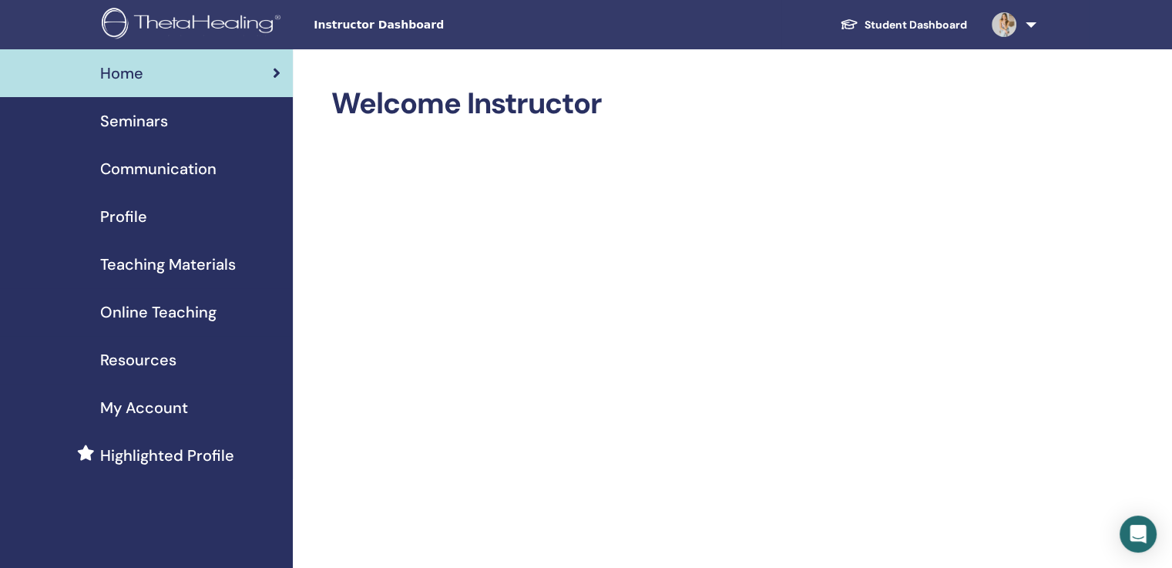
click at [135, 408] on span "My Account" at bounding box center [144, 407] width 88 height 23
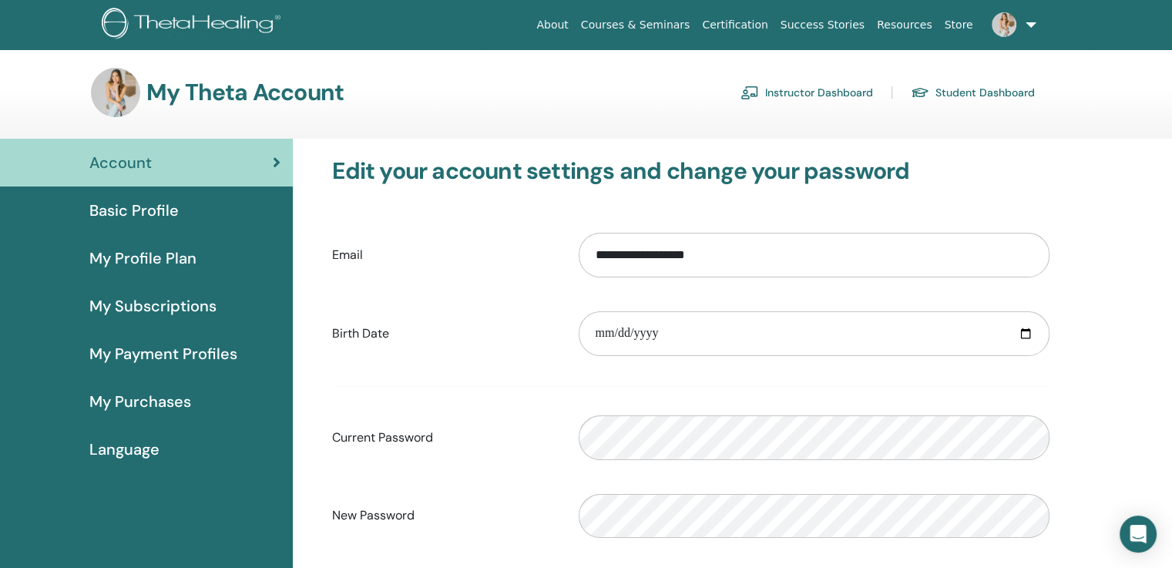
click at [808, 87] on link "Instructor Dashboard" at bounding box center [807, 92] width 133 height 25
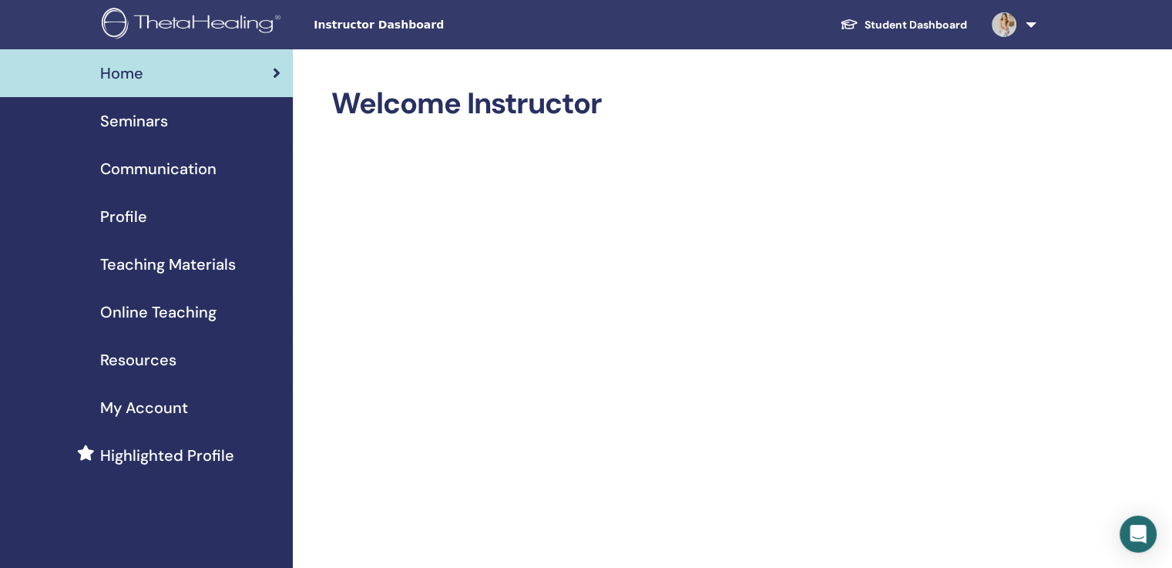
click at [1036, 22] on link at bounding box center [1010, 24] width 63 height 49
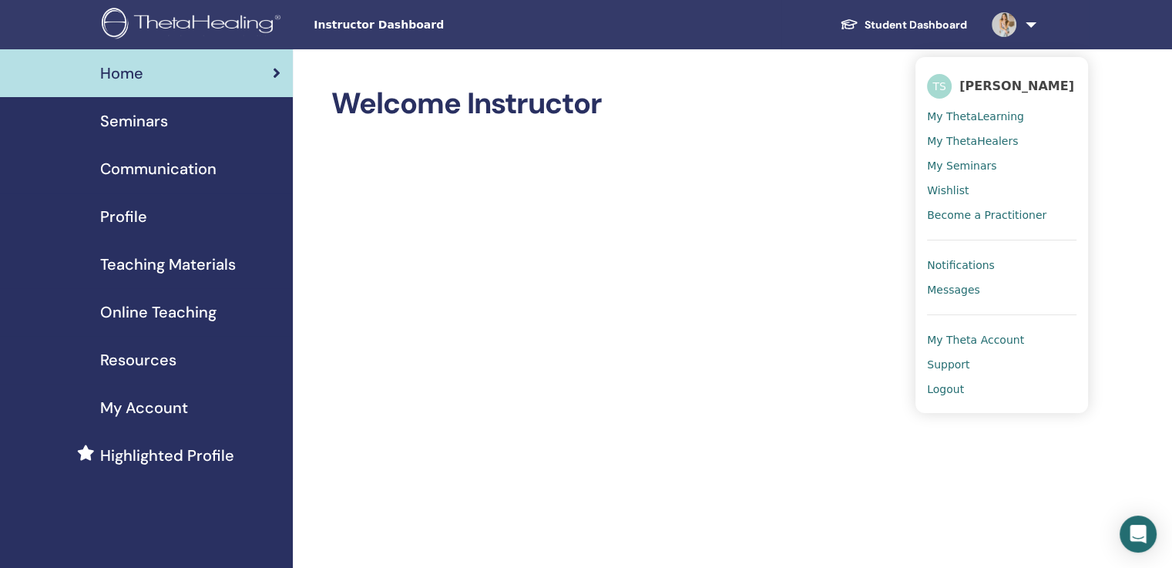
click at [946, 388] on span "Logout" at bounding box center [945, 389] width 37 height 14
